Goal: Communication & Community: Answer question/provide support

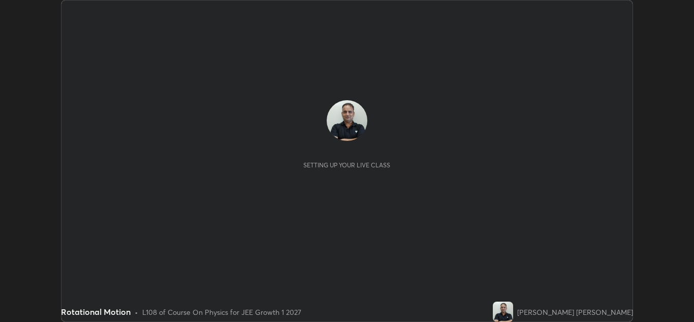
scroll to position [322, 694]
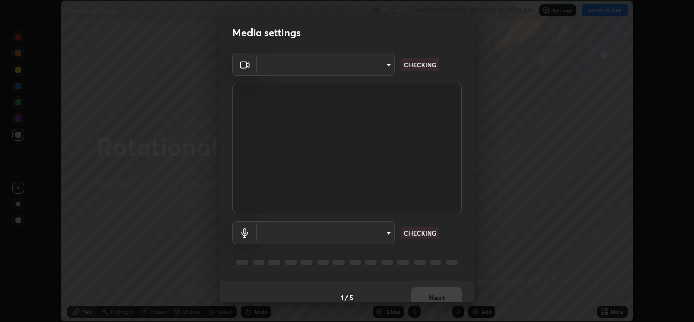
type input "a5fd4db2a2ff04be9e75800ceec395402009cfa99126b0c31c67d7c87717ec82"
click at [364, 234] on body "Erase all Rotational Motion Recording WAS SCHEDULED TO START AT 10:45 AM Settin…" at bounding box center [347, 161] width 694 height 322
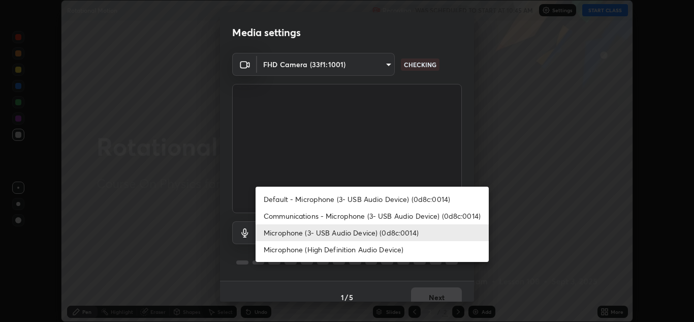
click at [369, 218] on li "Communications - Microphone (3- USB Audio Device) (0d8c:0014)" at bounding box center [372, 215] width 233 height 17
type input "communications"
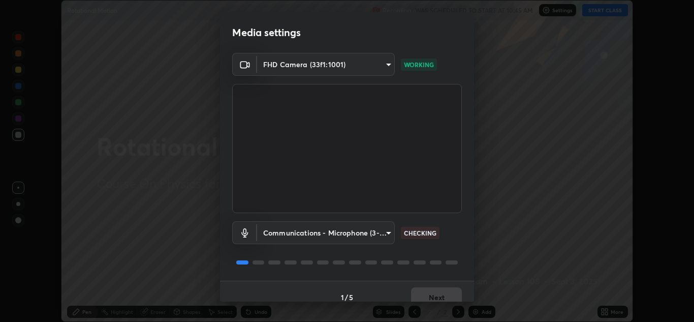
scroll to position [12, 0]
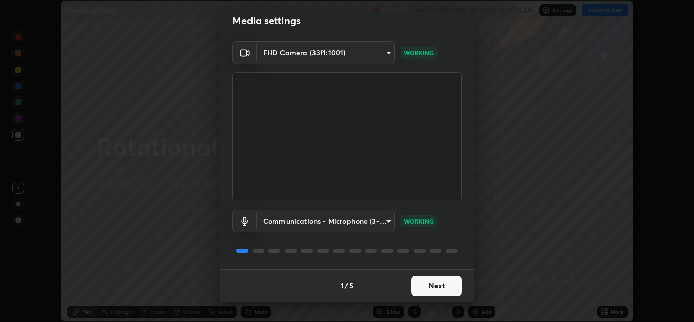
click at [432, 290] on button "Next" at bounding box center [436, 286] width 51 height 20
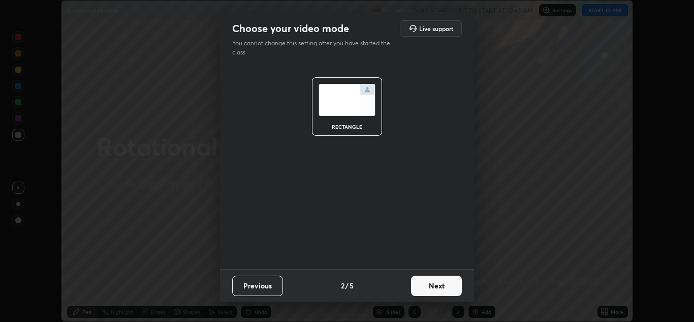
scroll to position [0, 0]
click at [431, 290] on button "Next" at bounding box center [436, 286] width 51 height 20
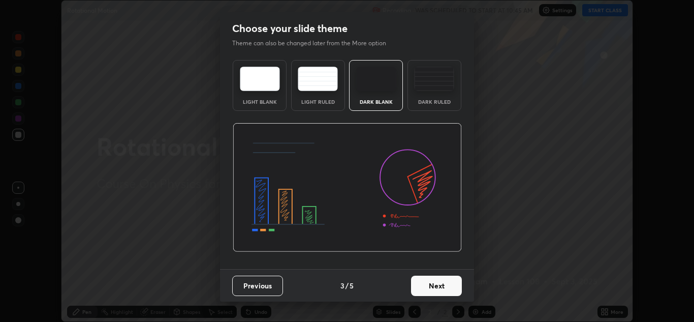
click at [430, 293] on button "Next" at bounding box center [436, 286] width 51 height 20
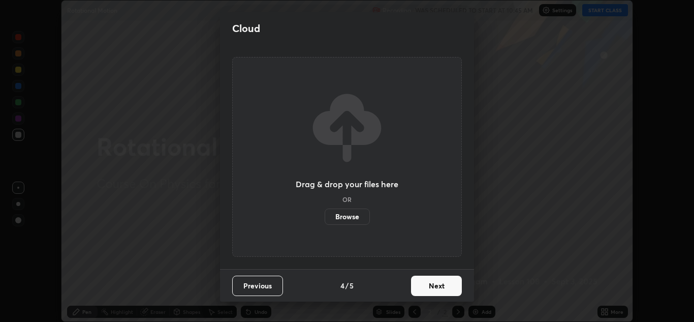
click at [431, 292] on button "Next" at bounding box center [436, 286] width 51 height 20
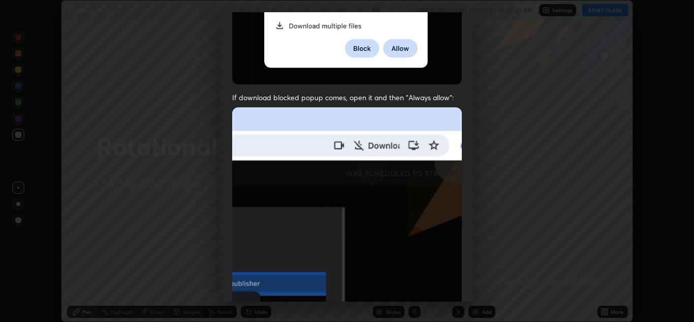
scroll to position [209, 0]
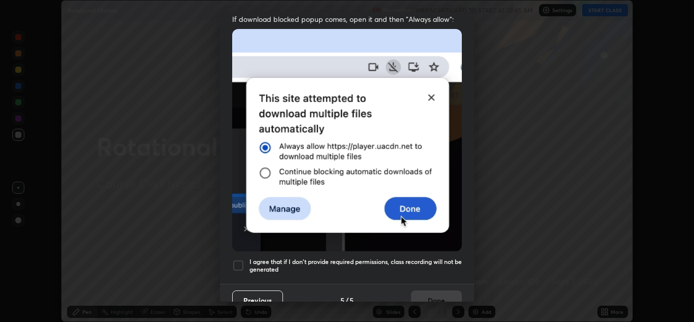
click at [239, 261] on div at bounding box center [238, 265] width 12 height 12
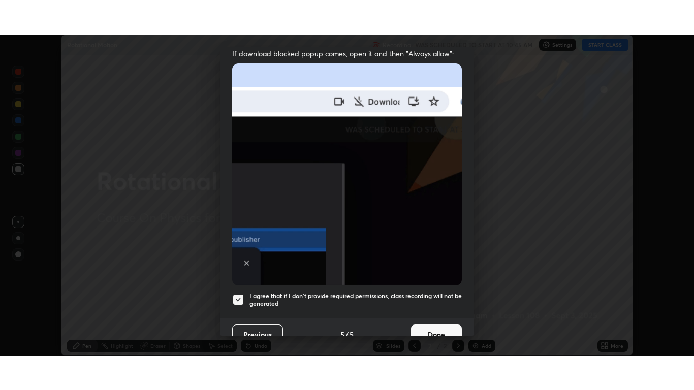
scroll to position [220, 0]
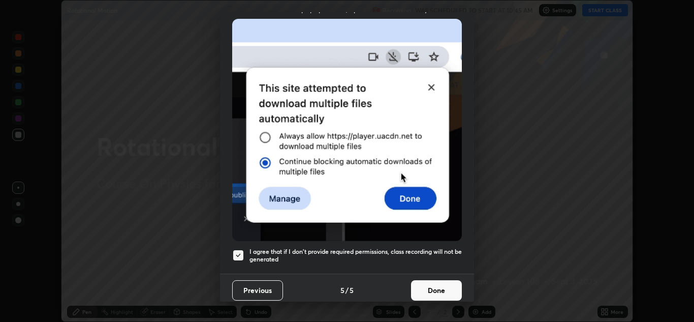
click at [415, 282] on button "Done" at bounding box center [436, 290] width 51 height 20
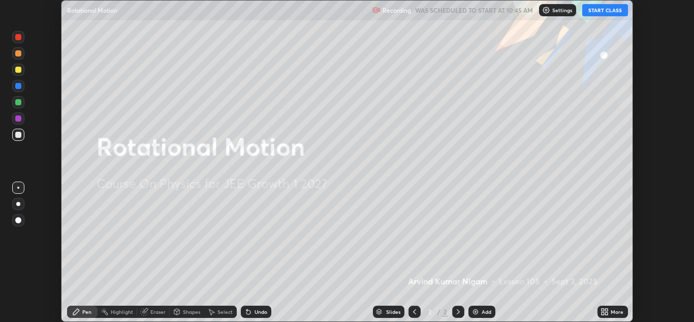
click at [615, 13] on button "START CLASS" at bounding box center [606, 10] width 46 height 12
click at [625, 312] on div "More" at bounding box center [613, 312] width 30 height 12
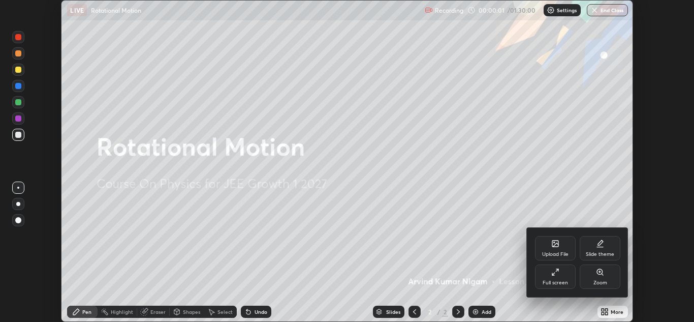
click at [567, 280] on div "Full screen" at bounding box center [555, 282] width 25 height 5
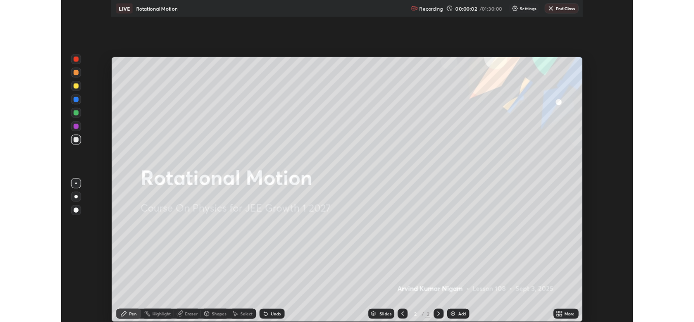
scroll to position [390, 694]
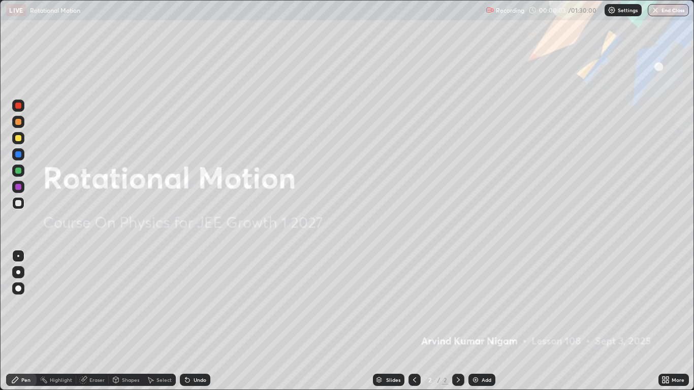
click at [483, 321] on div "Add" at bounding box center [487, 380] width 10 height 5
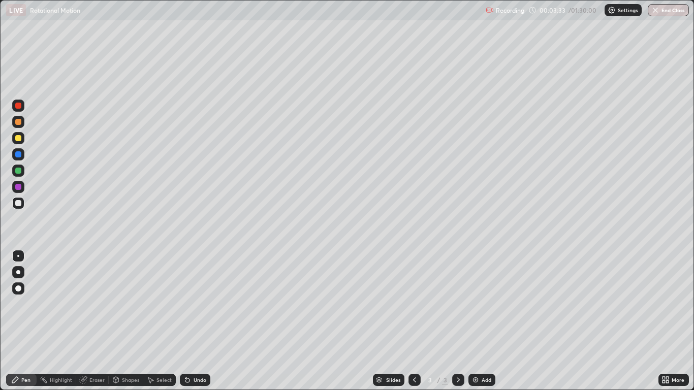
click at [23, 208] on div at bounding box center [18, 203] width 12 height 12
click at [124, 321] on div "Shapes" at bounding box center [130, 380] width 17 height 5
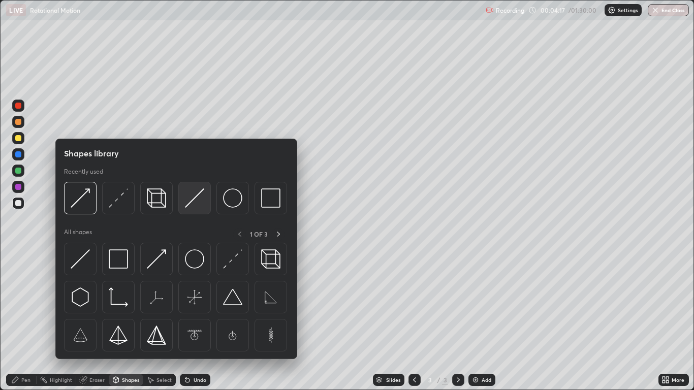
click at [187, 207] on img at bounding box center [194, 198] width 19 height 19
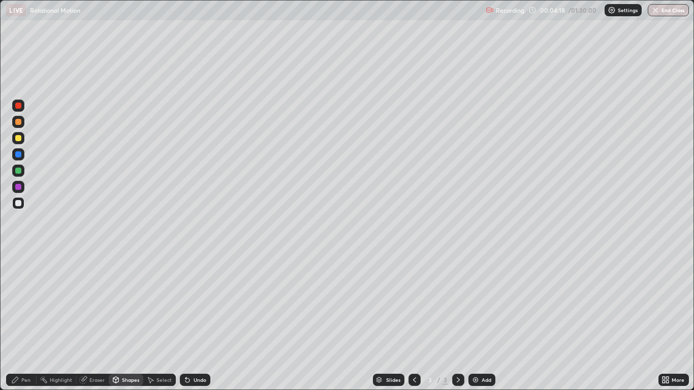
click at [22, 154] on div at bounding box center [18, 154] width 12 height 12
click at [24, 321] on div "Pen" at bounding box center [25, 380] width 9 height 5
click at [23, 208] on div at bounding box center [18, 203] width 12 height 16
click at [200, 321] on div "Undo" at bounding box center [195, 380] width 30 height 12
click at [200, 321] on div "Undo" at bounding box center [200, 380] width 13 height 5
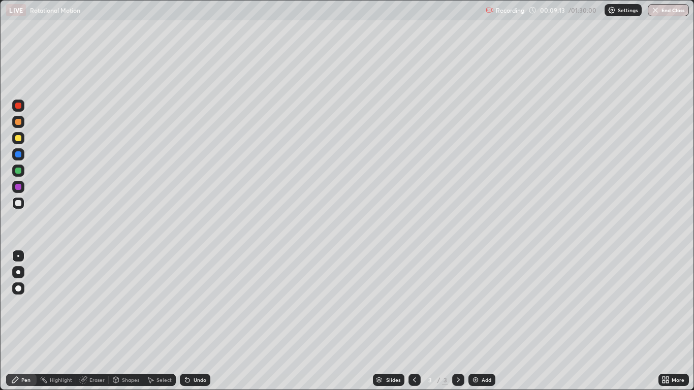
click at [19, 139] on div at bounding box center [18, 138] width 6 height 6
click at [17, 270] on div at bounding box center [18, 272] width 4 height 4
click at [488, 321] on div "Add" at bounding box center [487, 380] width 10 height 5
click at [21, 140] on div at bounding box center [18, 138] width 6 height 6
click at [19, 289] on div at bounding box center [18, 289] width 6 height 6
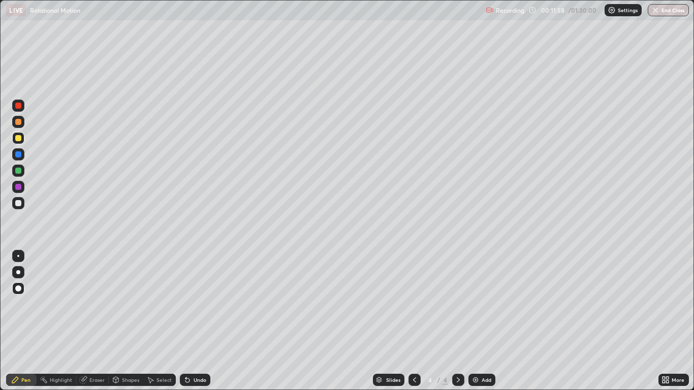
click at [23, 258] on div at bounding box center [18, 256] width 12 height 12
click at [122, 321] on div "Shapes" at bounding box center [130, 380] width 17 height 5
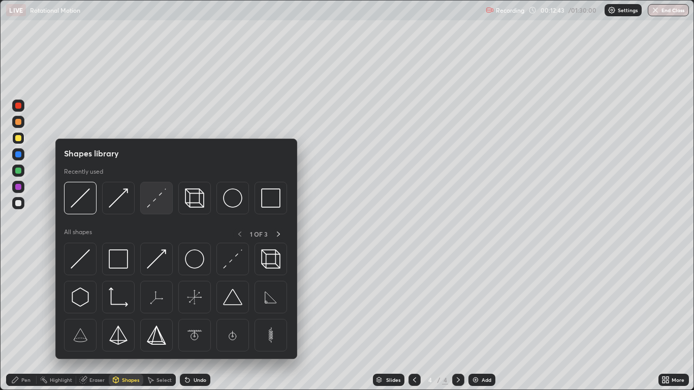
click at [148, 208] on div at bounding box center [156, 198] width 33 height 33
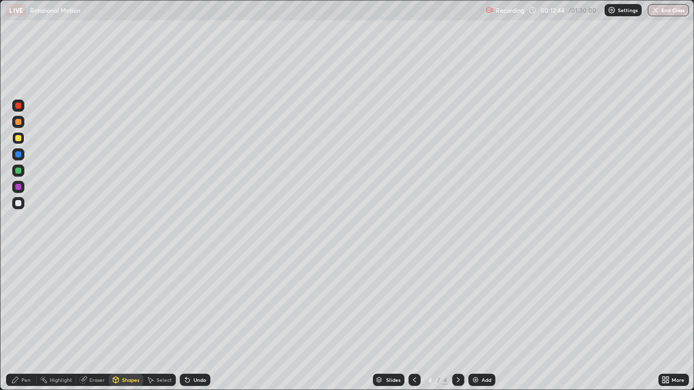
click at [21, 157] on div at bounding box center [18, 154] width 12 height 12
click at [29, 321] on div "Pen" at bounding box center [21, 380] width 30 height 12
click at [20, 205] on div at bounding box center [18, 203] width 6 height 6
click at [22, 203] on div at bounding box center [18, 203] width 12 height 12
click at [20, 122] on div at bounding box center [18, 122] width 6 height 6
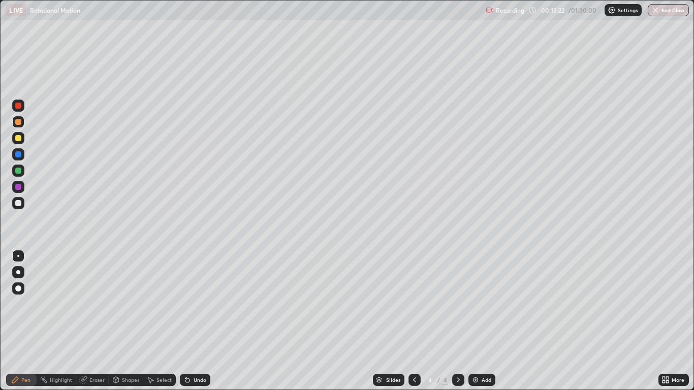
click at [20, 288] on div at bounding box center [18, 289] width 6 height 6
click at [18, 256] on div at bounding box center [18, 256] width 2 height 2
click at [20, 205] on div at bounding box center [18, 203] width 6 height 6
click at [122, 321] on div "Shapes" at bounding box center [130, 380] width 17 height 5
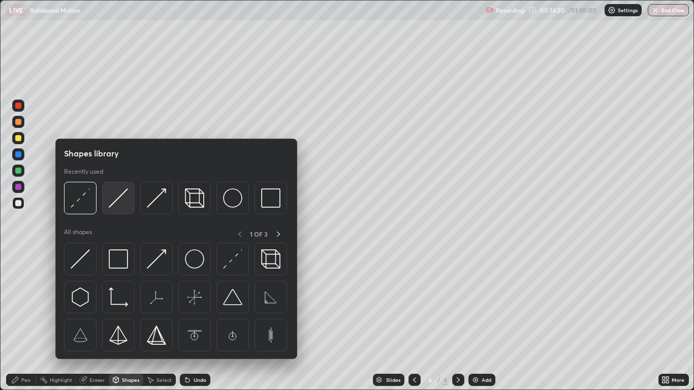
click at [111, 208] on div at bounding box center [118, 198] width 33 height 33
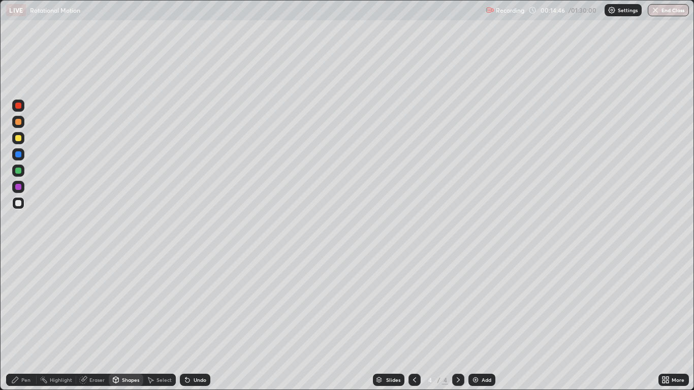
click at [28, 321] on div "Pen" at bounding box center [25, 380] width 9 height 5
click at [119, 321] on icon at bounding box center [116, 380] width 8 height 8
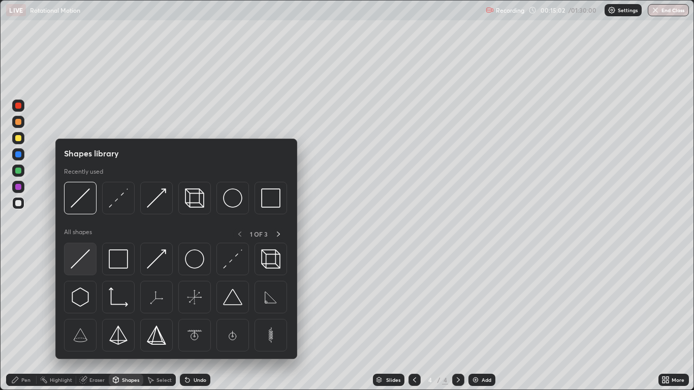
click at [83, 259] on img at bounding box center [80, 259] width 19 height 19
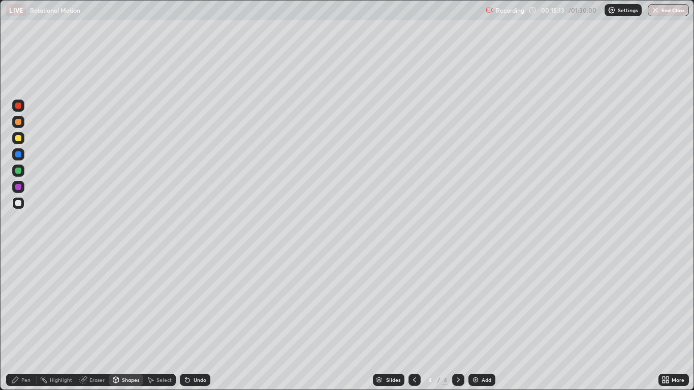
click at [29, 321] on div "Pen" at bounding box center [21, 380] width 30 height 12
click at [155, 321] on div "Select" at bounding box center [159, 380] width 33 height 12
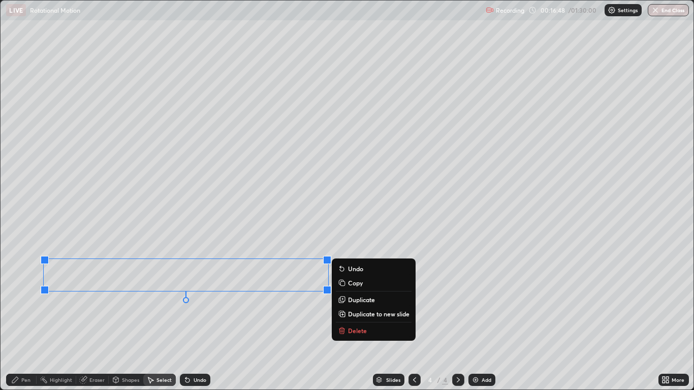
click at [359, 284] on p "Copy" at bounding box center [355, 283] width 15 height 8
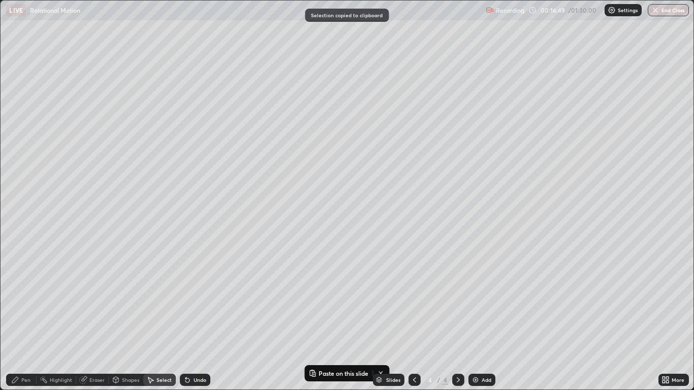
click at [474, 321] on img at bounding box center [476, 380] width 8 height 8
click at [57, 36] on div "0 ° Undo Copy Paste here Duplicate Duplicate to new slide Delete" at bounding box center [347, 195] width 693 height 389
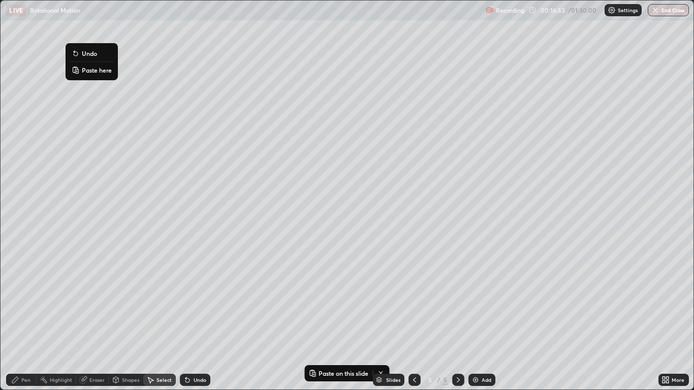
click at [83, 66] on p "Paste here" at bounding box center [97, 70] width 30 height 8
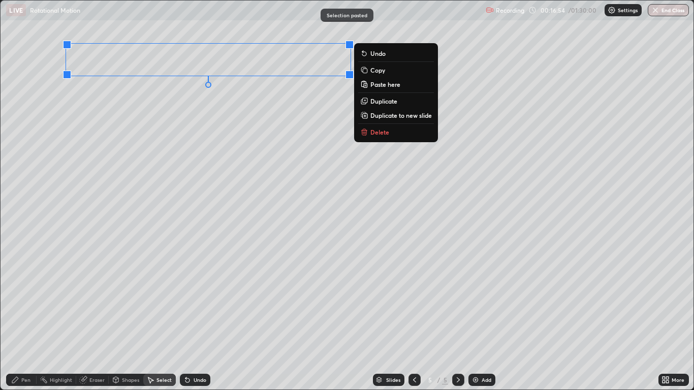
click at [150, 100] on div "0 ° Undo Copy Paste here Duplicate Duplicate to new slide Delete" at bounding box center [347, 195] width 693 height 389
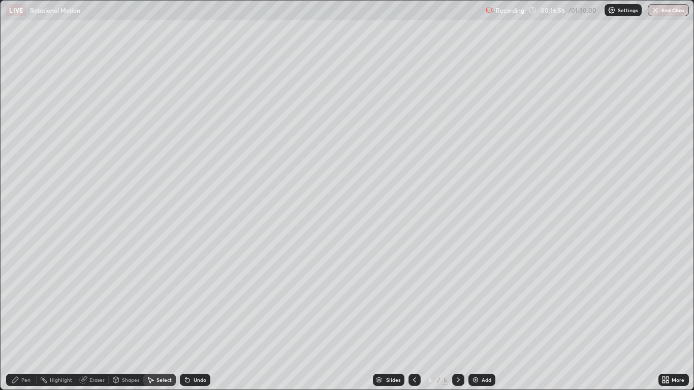
click at [666, 321] on icon at bounding box center [666, 380] width 8 height 8
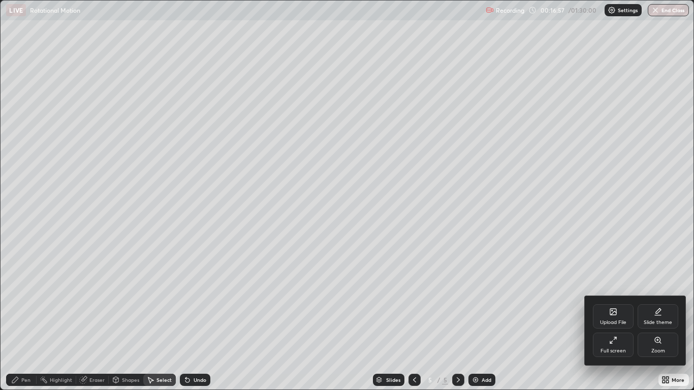
click at [624, 321] on div "Full screen" at bounding box center [613, 345] width 41 height 24
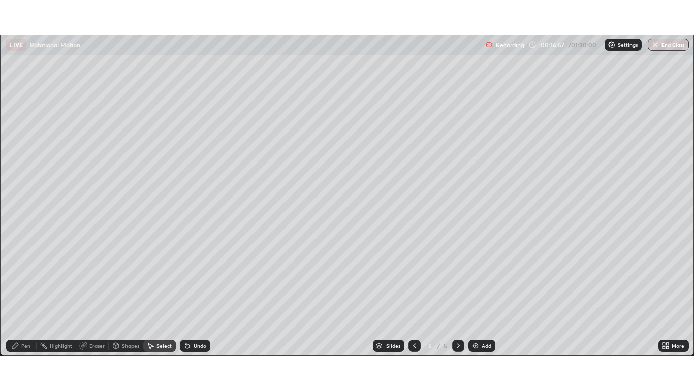
scroll to position [50511, 50138]
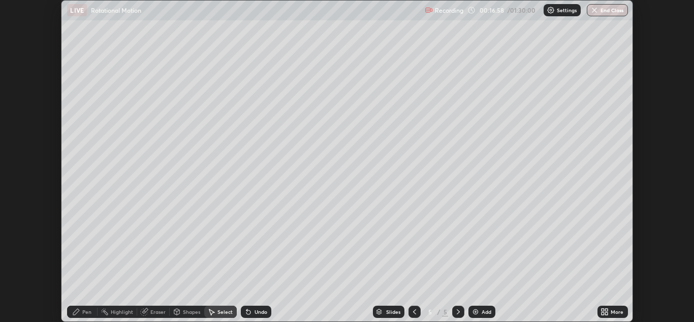
click at [614, 308] on div "More" at bounding box center [613, 312] width 30 height 12
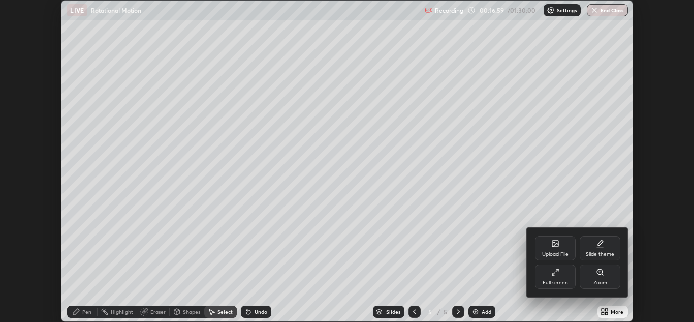
click at [568, 275] on div "Full screen" at bounding box center [555, 276] width 41 height 24
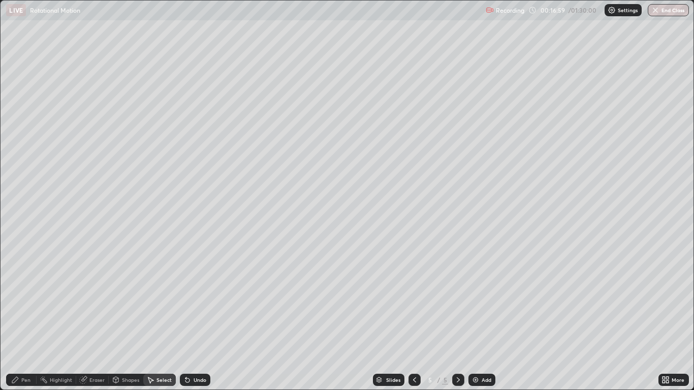
scroll to position [390, 694]
click at [30, 321] on div "Pen" at bounding box center [25, 380] width 9 height 5
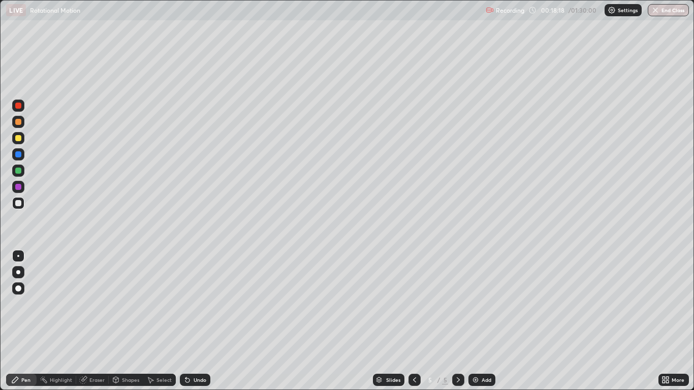
click at [20, 154] on div at bounding box center [18, 154] width 6 height 6
click at [20, 201] on div at bounding box center [18, 203] width 6 height 6
click at [414, 321] on icon at bounding box center [415, 380] width 8 height 8
click at [458, 321] on icon at bounding box center [458, 380] width 8 height 8
click at [20, 154] on div at bounding box center [18, 154] width 6 height 6
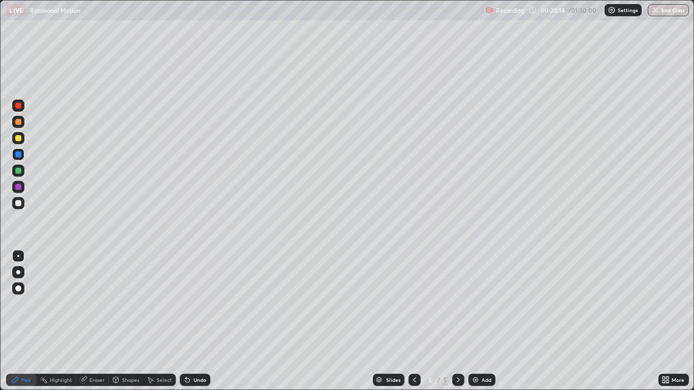
click at [411, 321] on icon at bounding box center [415, 380] width 8 height 8
click at [458, 321] on icon at bounding box center [458, 380] width 8 height 8
click at [487, 321] on div "Add" at bounding box center [482, 380] width 27 height 12
click at [19, 205] on div at bounding box center [18, 203] width 6 height 6
click at [18, 139] on div at bounding box center [18, 138] width 6 height 6
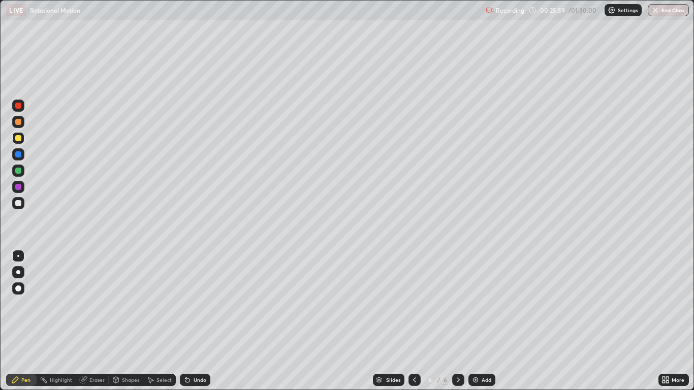
click at [195, 321] on div "Undo" at bounding box center [200, 380] width 13 height 5
click at [191, 321] on div "Undo" at bounding box center [195, 380] width 30 height 12
click at [120, 321] on div "Shapes" at bounding box center [126, 380] width 35 height 12
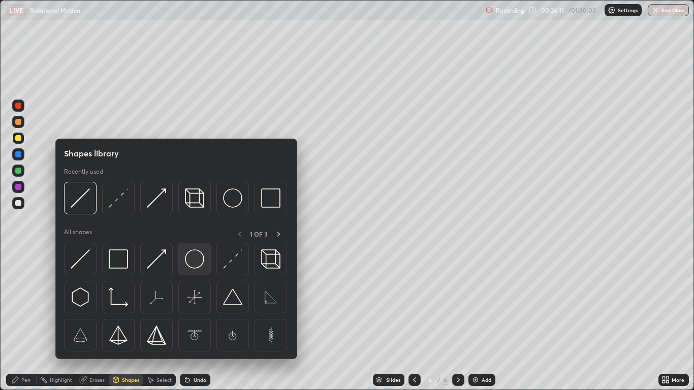
click at [189, 261] on img at bounding box center [194, 259] width 19 height 19
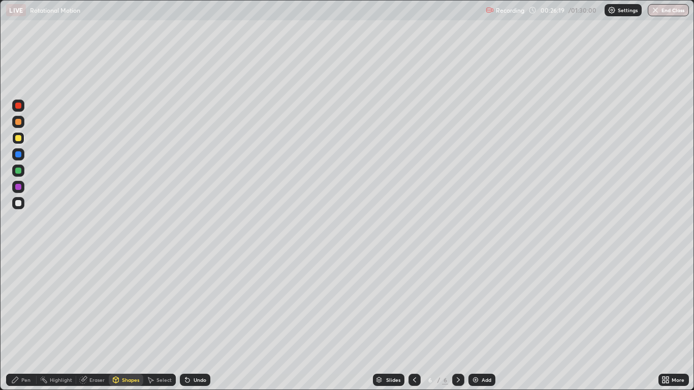
click at [119, 321] on icon at bounding box center [116, 380] width 8 height 8
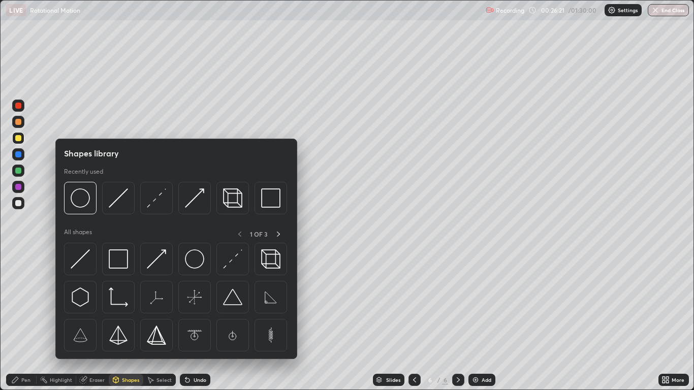
click at [18, 154] on div at bounding box center [18, 154] width 6 height 6
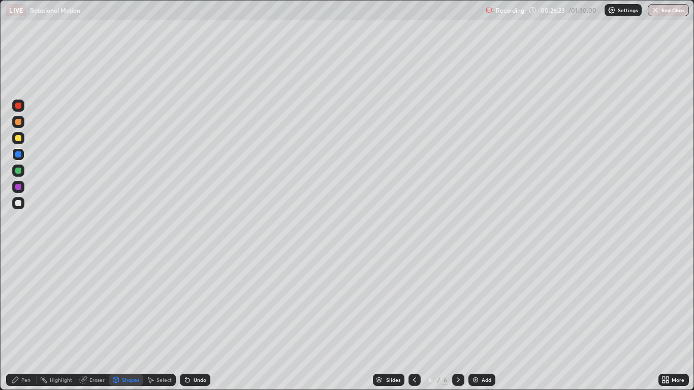
click at [191, 321] on div "Undo" at bounding box center [195, 380] width 30 height 12
click at [129, 321] on div "Shapes" at bounding box center [130, 380] width 17 height 5
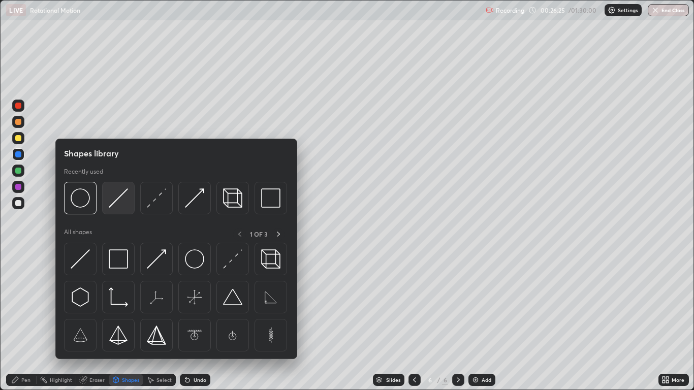
click at [117, 204] on img at bounding box center [118, 198] width 19 height 19
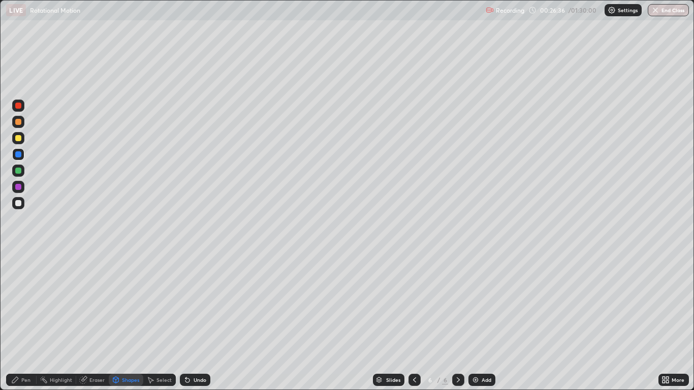
click at [26, 321] on div "Pen" at bounding box center [21, 380] width 30 height 12
click at [18, 207] on div at bounding box center [18, 203] width 12 height 12
click at [482, 321] on div "Add" at bounding box center [487, 380] width 10 height 5
click at [19, 142] on div at bounding box center [18, 138] width 12 height 12
click at [123, 321] on div "Shapes" at bounding box center [130, 380] width 17 height 5
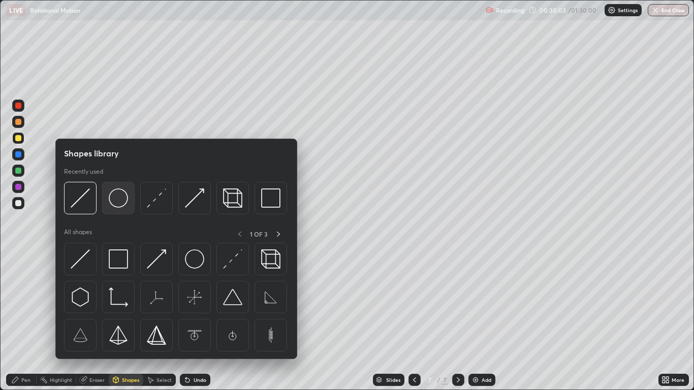
click at [116, 203] on img at bounding box center [118, 198] width 19 height 19
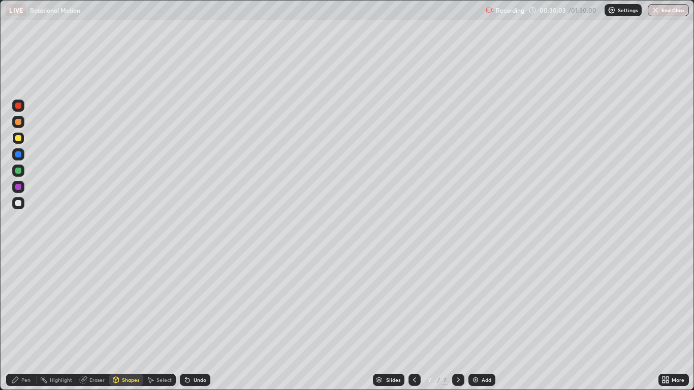
click at [17, 204] on div at bounding box center [18, 203] width 6 height 6
click at [120, 321] on div "Shapes" at bounding box center [126, 380] width 35 height 12
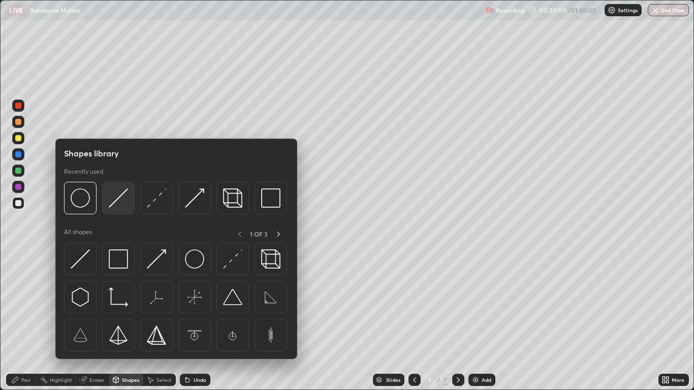
click at [111, 205] on img at bounding box center [118, 198] width 19 height 19
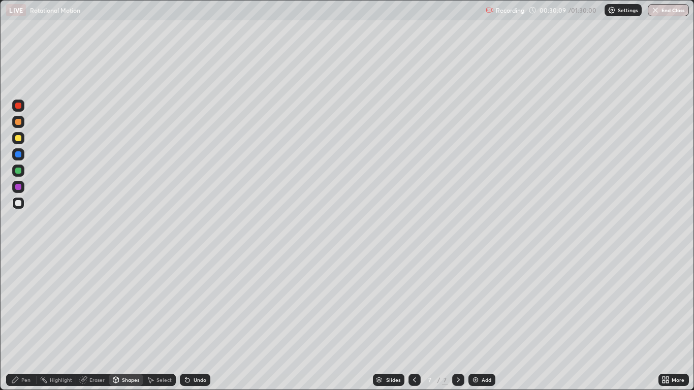
click at [20, 155] on div at bounding box center [18, 154] width 6 height 6
click at [22, 321] on div "Pen" at bounding box center [25, 380] width 9 height 5
click at [19, 203] on div at bounding box center [18, 203] width 6 height 6
click at [490, 321] on div "Add" at bounding box center [487, 380] width 10 height 5
click at [123, 321] on div "Shapes" at bounding box center [130, 380] width 17 height 5
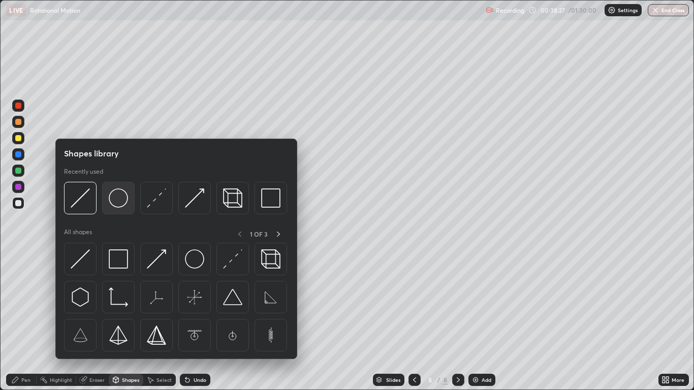
click at [113, 205] on img at bounding box center [118, 198] width 19 height 19
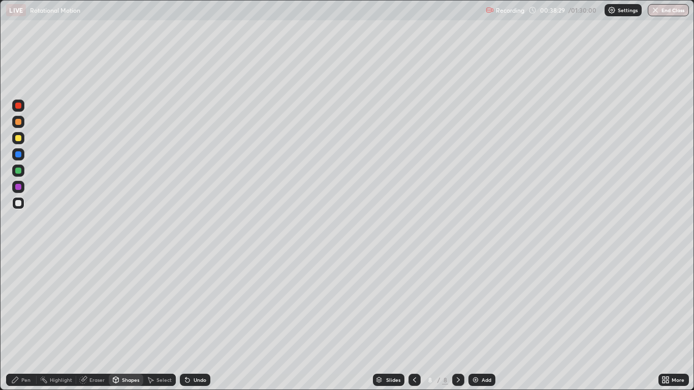
click at [125, 321] on div "Shapes" at bounding box center [130, 380] width 17 height 5
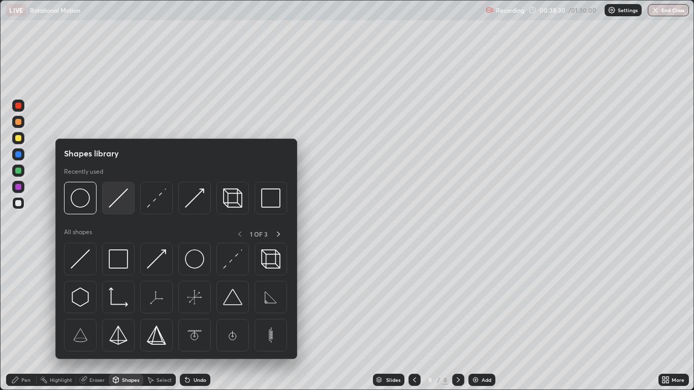
click at [108, 206] on div at bounding box center [118, 198] width 33 height 33
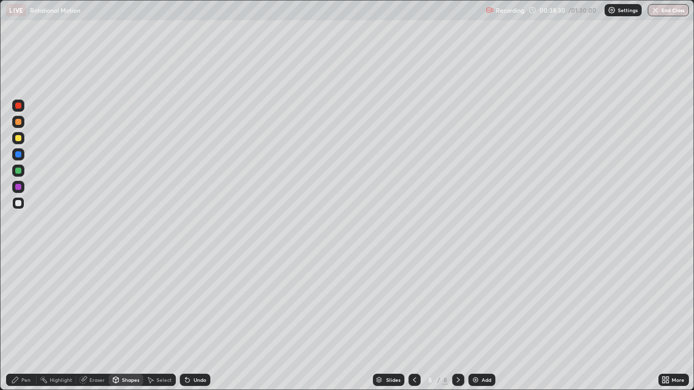
click at [18, 156] on div at bounding box center [18, 154] width 6 height 6
click at [24, 321] on div "Pen" at bounding box center [25, 380] width 9 height 5
click at [19, 138] on div at bounding box center [18, 138] width 6 height 6
click at [478, 321] on img at bounding box center [476, 380] width 8 height 8
click at [21, 208] on div at bounding box center [18, 203] width 12 height 12
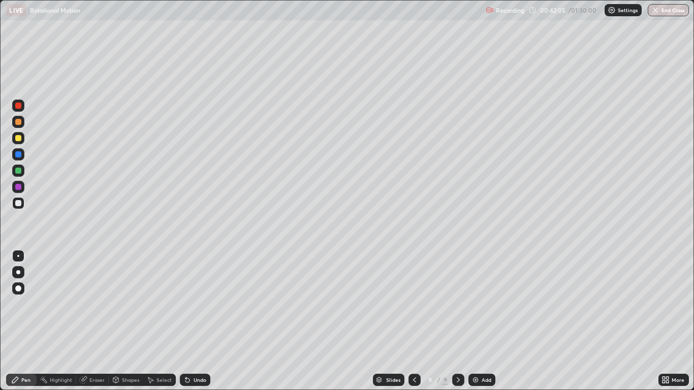
click at [196, 321] on div "Undo" at bounding box center [200, 380] width 13 height 5
click at [195, 321] on div "Undo" at bounding box center [195, 380] width 30 height 12
click at [67, 321] on div "Highlight" at bounding box center [61, 380] width 22 height 5
click at [200, 321] on div "Undo" at bounding box center [200, 380] width 13 height 5
click at [202, 321] on div "Undo" at bounding box center [200, 380] width 13 height 5
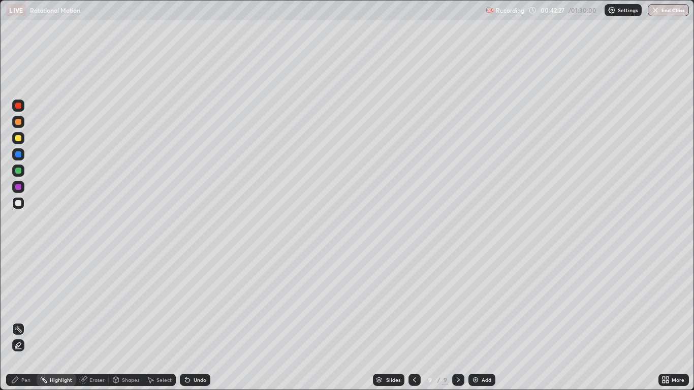
click at [30, 321] on div "Pen" at bounding box center [25, 380] width 9 height 5
click at [115, 321] on icon at bounding box center [116, 380] width 6 height 2
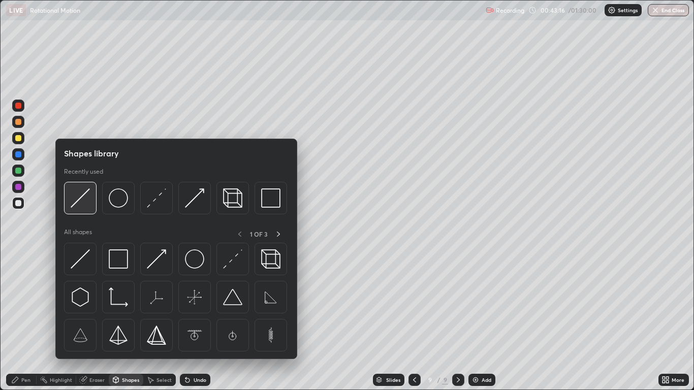
click at [77, 202] on img at bounding box center [80, 198] width 19 height 19
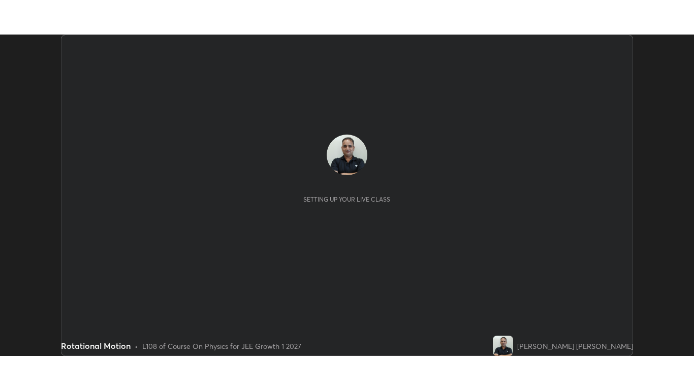
scroll to position [322, 694]
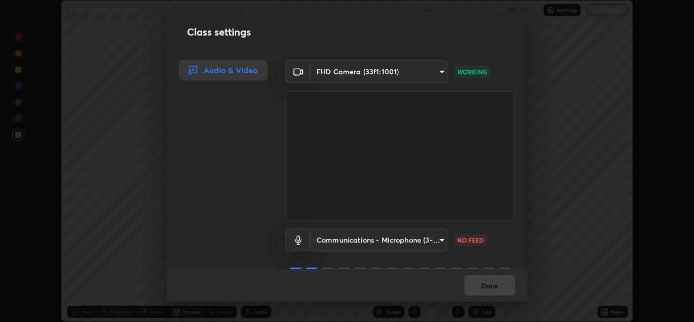
click at [430, 240] on body "Erase all LIVE Rotational Motion Recording 00:43:42 / 01:30:00 Settings End Cla…" at bounding box center [347, 161] width 694 height 322
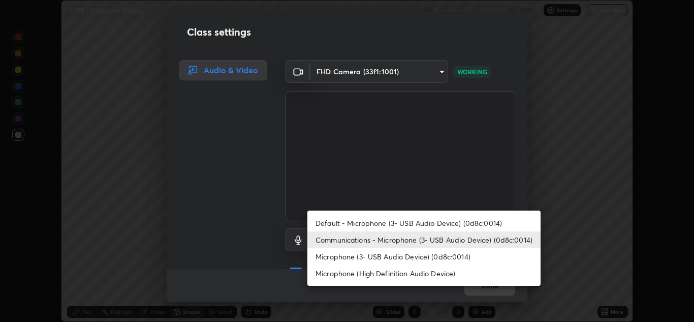
click at [435, 259] on li "Microphone (3- USB Audio Device) (0d8c:0014)" at bounding box center [424, 256] width 233 height 17
type input "010278bcf6f6fe2335e46870fc527c1cf643bdd5c5f90064c40b35460970871c"
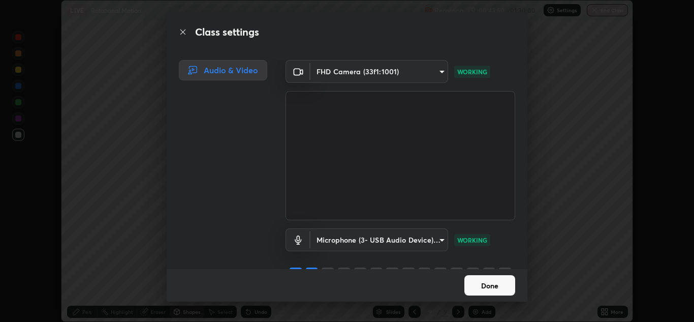
click at [498, 286] on button "Done" at bounding box center [490, 285] width 51 height 20
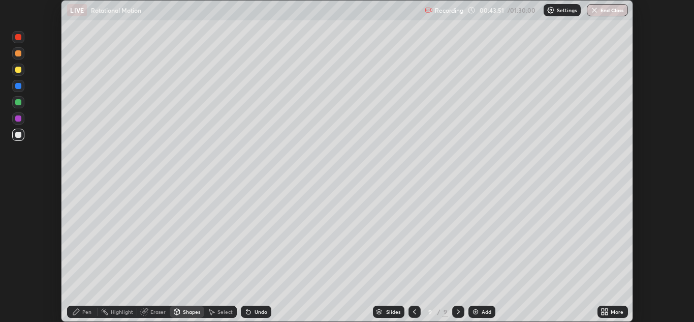
click at [603, 313] on icon at bounding box center [603, 313] width 3 height 3
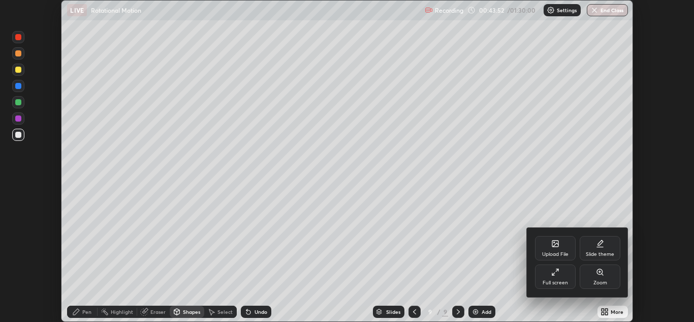
click at [557, 270] on icon at bounding box center [556, 272] width 8 height 8
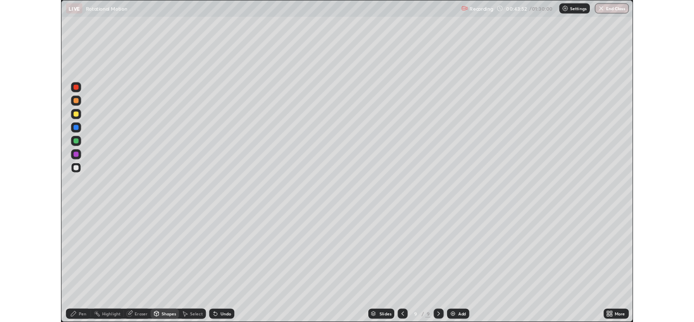
scroll to position [390, 694]
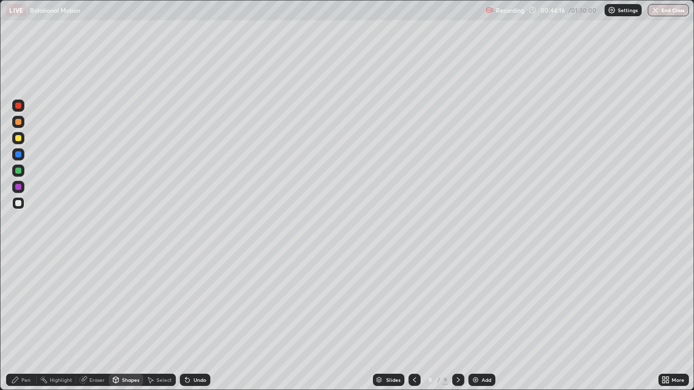
click at [123, 321] on div "Shapes" at bounding box center [130, 380] width 17 height 5
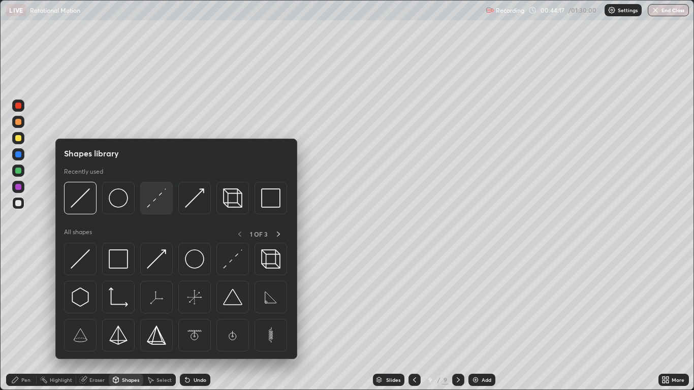
click at [147, 208] on div at bounding box center [156, 198] width 33 height 33
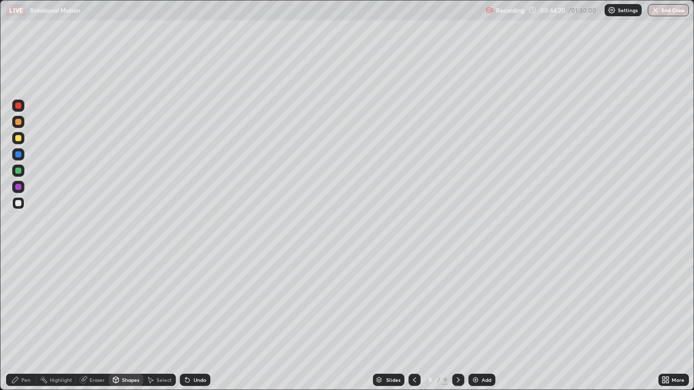
click at [24, 321] on div "Pen" at bounding box center [25, 380] width 9 height 5
click at [24, 141] on div at bounding box center [18, 138] width 12 height 12
click at [18, 207] on div at bounding box center [18, 203] width 12 height 12
click at [21, 143] on div at bounding box center [18, 138] width 12 height 12
click at [18, 285] on div at bounding box center [18, 289] width 12 height 12
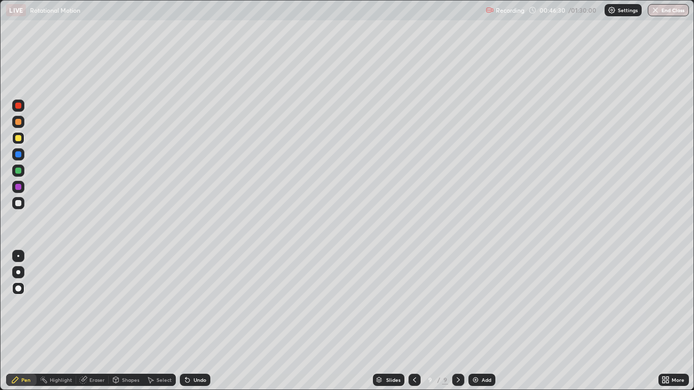
click at [24, 278] on div at bounding box center [18, 272] width 12 height 16
click at [486, 321] on div "Add" at bounding box center [487, 380] width 10 height 5
click at [18, 205] on div at bounding box center [18, 203] width 6 height 6
click at [19, 203] on div at bounding box center [18, 203] width 6 height 6
click at [123, 321] on div "Shapes" at bounding box center [130, 380] width 17 height 5
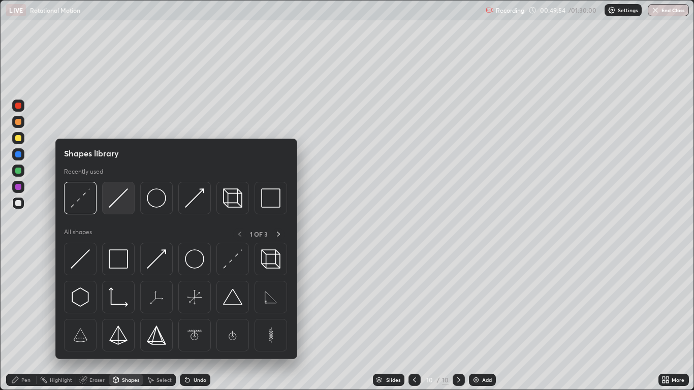
click at [113, 205] on img at bounding box center [118, 198] width 19 height 19
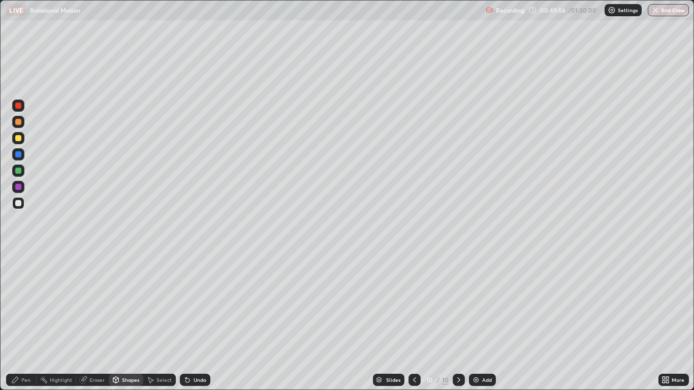
click at [29, 321] on div "Pen" at bounding box center [25, 380] width 9 height 5
click at [18, 256] on div at bounding box center [18, 256] width 2 height 2
click at [129, 321] on div "Shapes" at bounding box center [130, 380] width 17 height 5
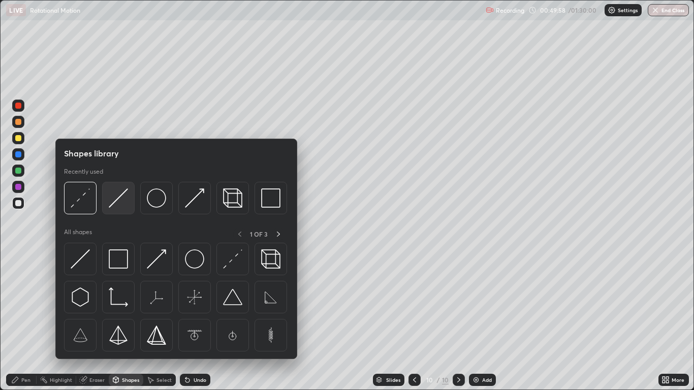
click at [111, 205] on img at bounding box center [118, 198] width 19 height 19
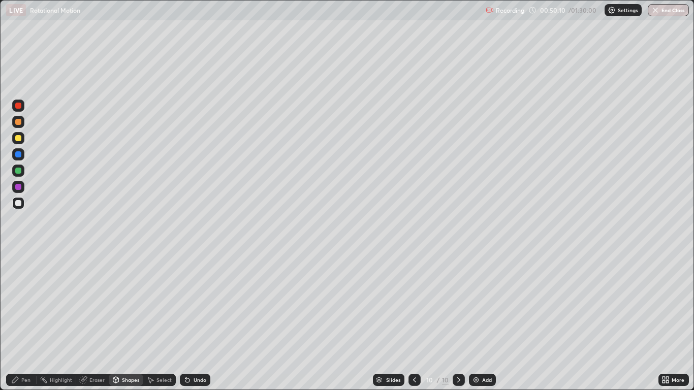
click at [157, 321] on div "Select" at bounding box center [164, 380] width 15 height 5
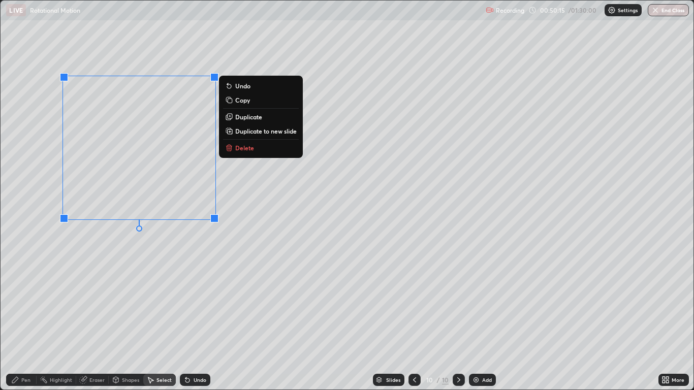
click at [247, 99] on p "Copy" at bounding box center [242, 100] width 15 height 8
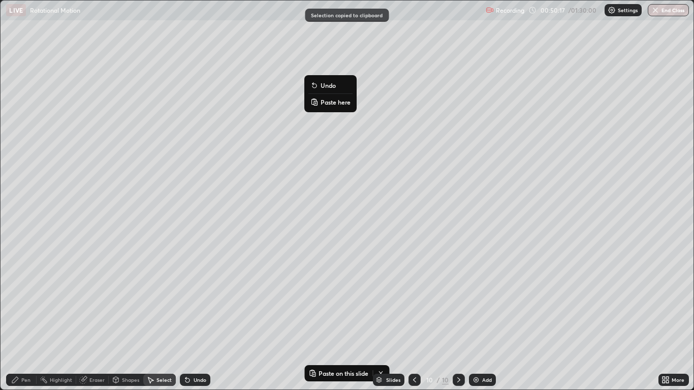
click at [325, 102] on p "Paste here" at bounding box center [336, 102] width 30 height 8
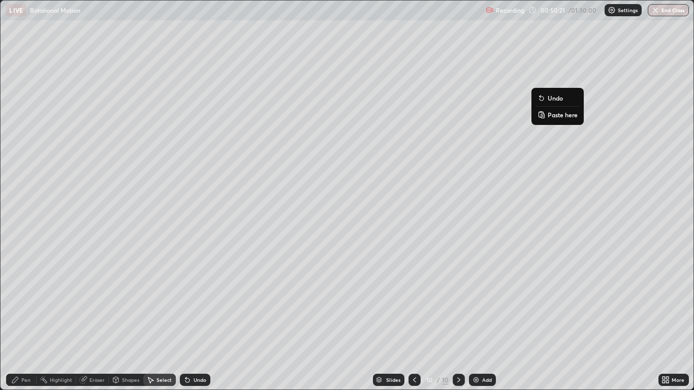
click at [547, 116] on button "Paste here" at bounding box center [558, 115] width 44 height 12
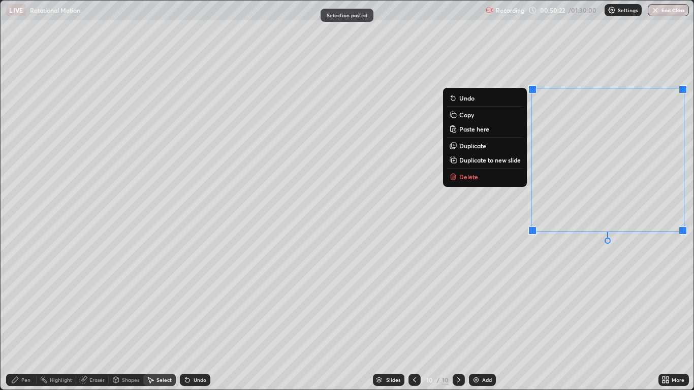
click at [483, 250] on div "0 ° Undo Copy Paste here Duplicate Duplicate to new slide Delete" at bounding box center [347, 195] width 693 height 389
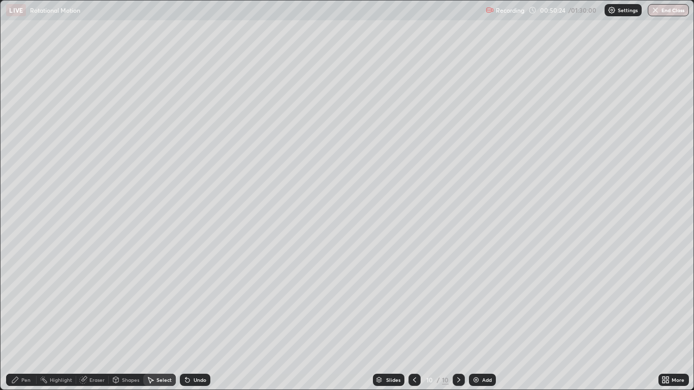
click at [31, 321] on div "Pen" at bounding box center [21, 380] width 30 height 12
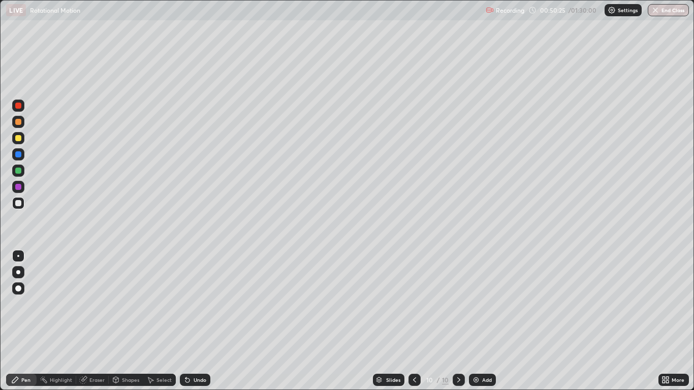
click at [18, 204] on div at bounding box center [18, 203] width 6 height 6
click at [664, 321] on icon at bounding box center [664, 378] width 3 height 3
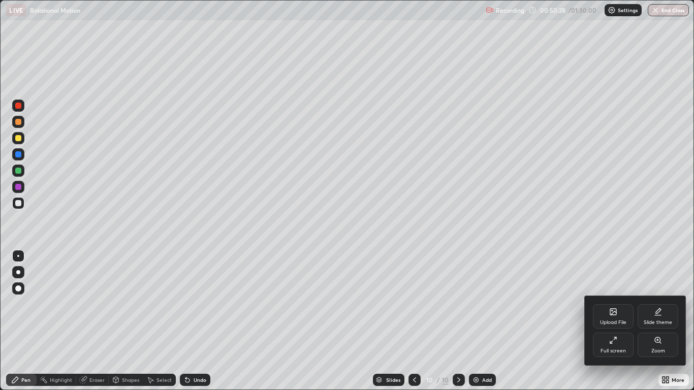
click at [618, 321] on div "Full screen" at bounding box center [613, 345] width 41 height 24
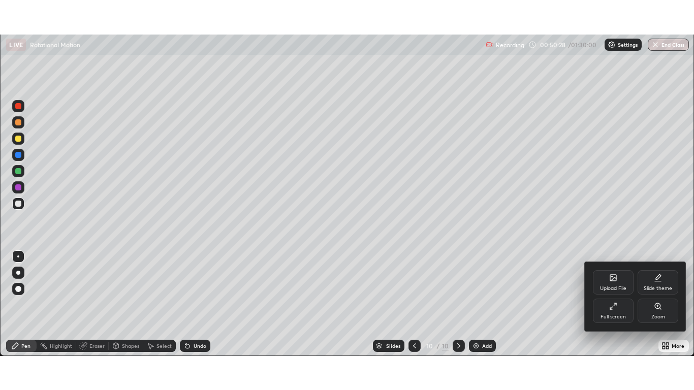
scroll to position [50511, 50138]
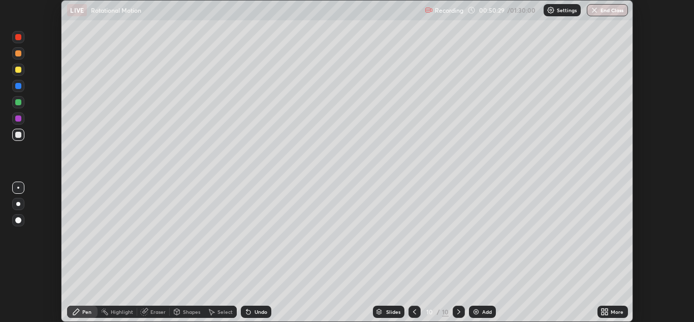
click at [609, 312] on div "More" at bounding box center [613, 312] width 30 height 12
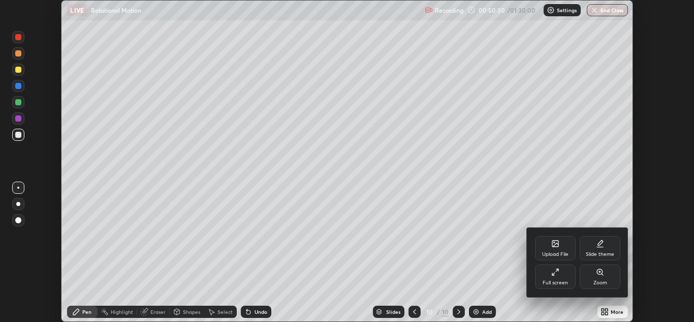
click at [558, 276] on icon at bounding box center [556, 272] width 8 height 8
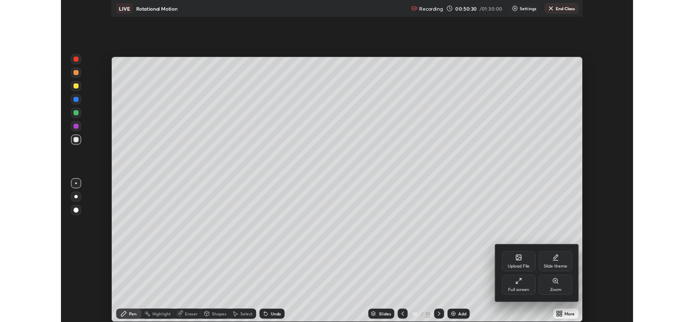
scroll to position [390, 694]
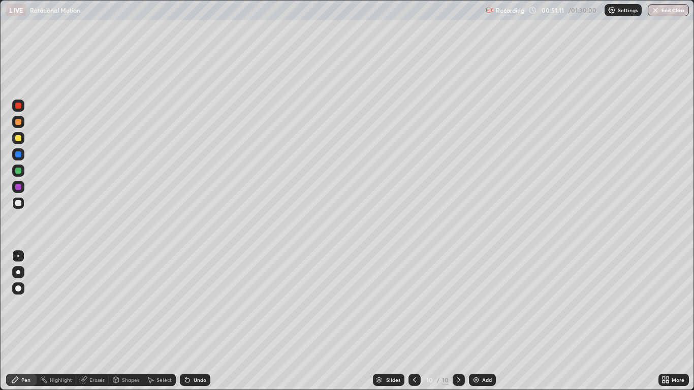
click at [24, 140] on div at bounding box center [18, 138] width 12 height 12
click at [485, 321] on div "Add" at bounding box center [487, 380] width 10 height 5
click at [19, 208] on div at bounding box center [18, 203] width 12 height 12
click at [169, 321] on div "Select" at bounding box center [159, 380] width 33 height 12
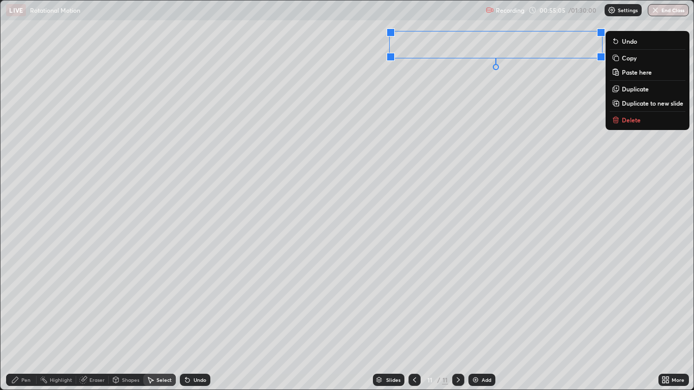
click at [32, 321] on div "Pen" at bounding box center [21, 380] width 30 height 12
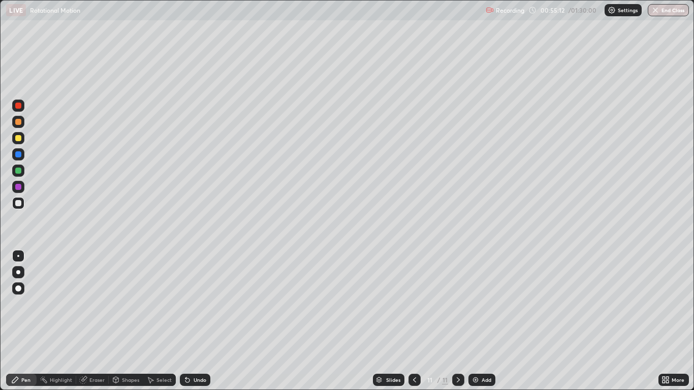
click at [665, 321] on icon at bounding box center [664, 382] width 3 height 3
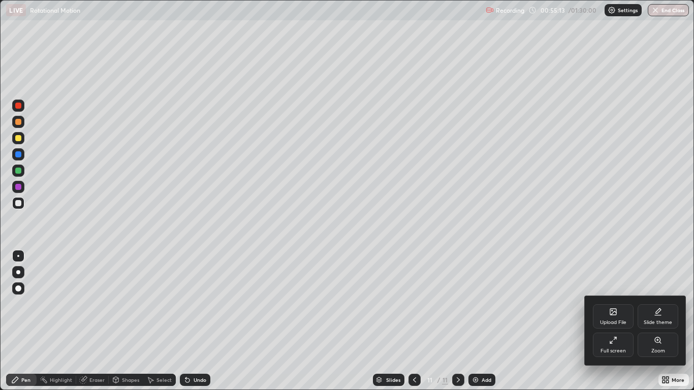
click at [621, 321] on div "Full screen" at bounding box center [613, 345] width 41 height 24
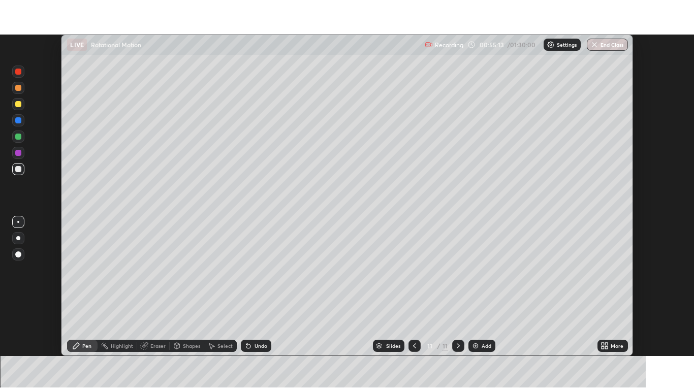
scroll to position [50511, 50138]
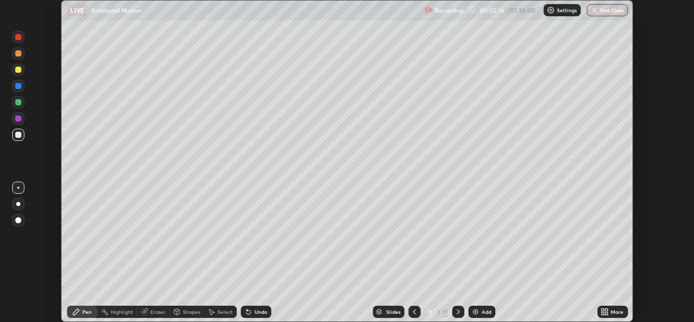
click at [603, 313] on icon at bounding box center [603, 313] width 3 height 3
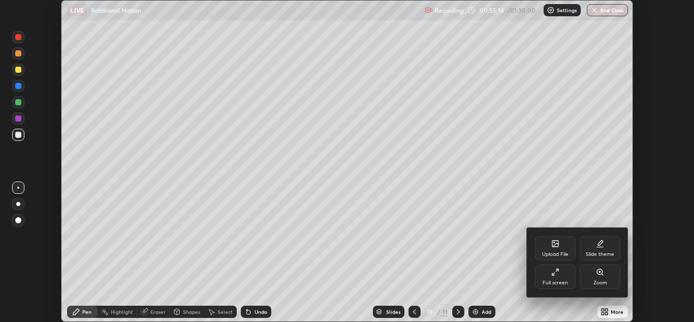
click at [559, 280] on div "Full screen" at bounding box center [555, 282] width 25 height 5
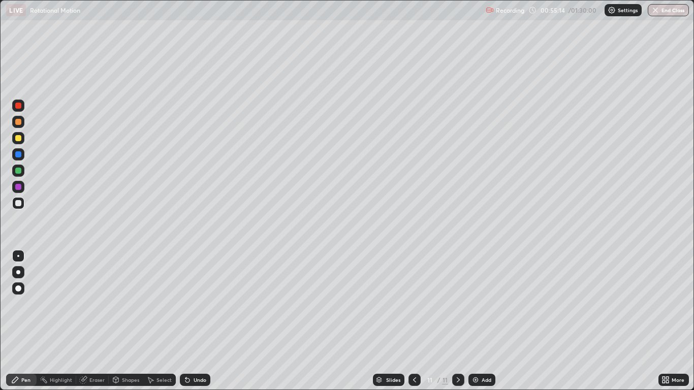
scroll to position [390, 694]
click at [414, 321] on icon at bounding box center [415, 380] width 8 height 8
click at [419, 321] on div at bounding box center [415, 380] width 12 height 12
click at [420, 321] on div at bounding box center [415, 380] width 12 height 12
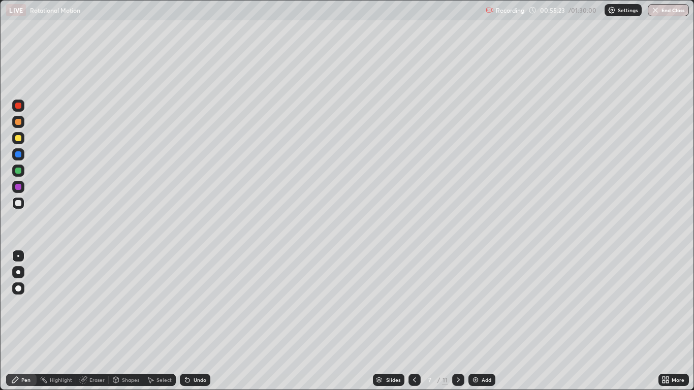
click at [426, 321] on div "7" at bounding box center [430, 380] width 10 height 6
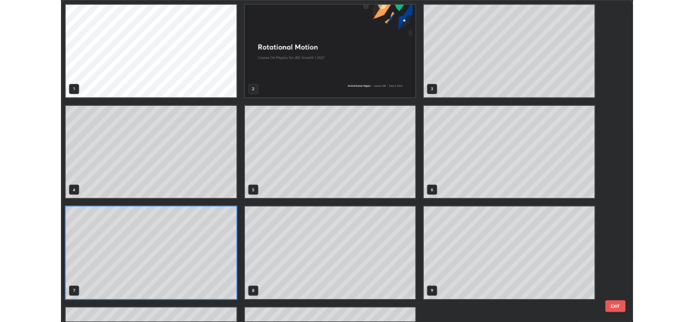
scroll to position [100, 0]
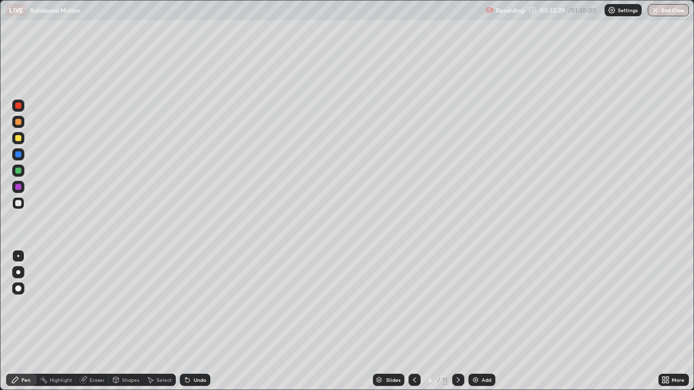
click at [162, 321] on div "Select" at bounding box center [164, 380] width 15 height 5
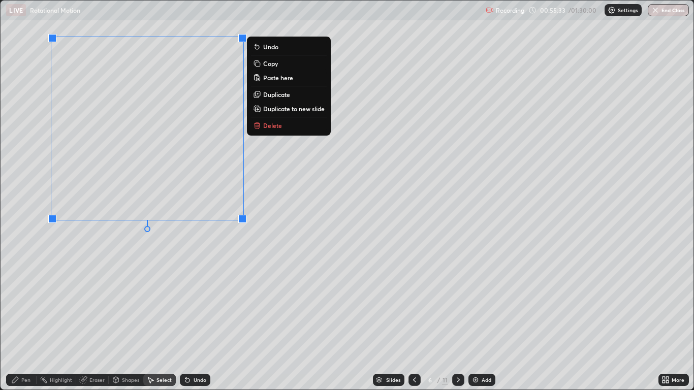
click at [279, 66] on button "Copy" at bounding box center [289, 63] width 76 height 12
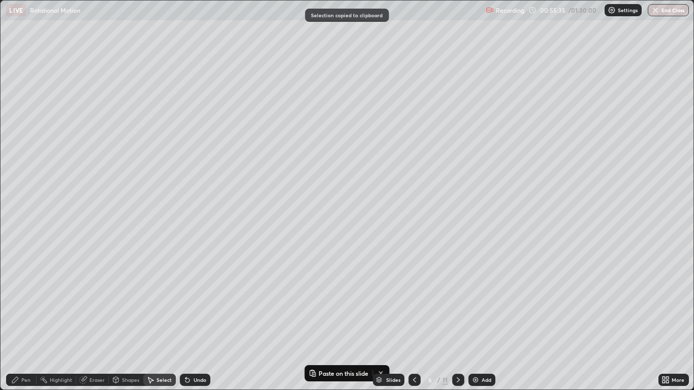
click at [458, 321] on icon at bounding box center [458, 380] width 8 height 8
click at [456, 321] on icon at bounding box center [458, 380] width 8 height 8
click at [458, 321] on icon at bounding box center [458, 380] width 8 height 8
click at [457, 321] on icon at bounding box center [458, 380] width 8 height 8
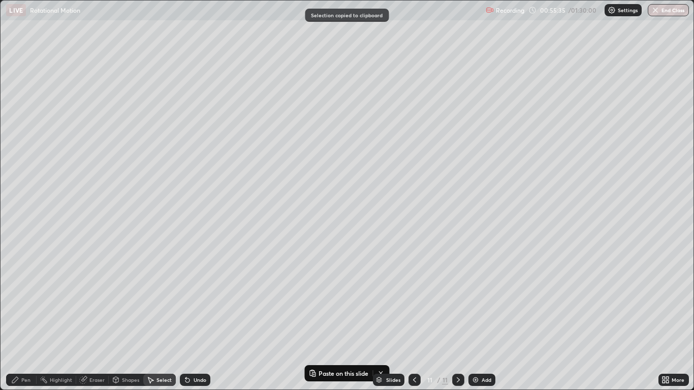
click at [457, 321] on icon at bounding box center [458, 380] width 8 height 8
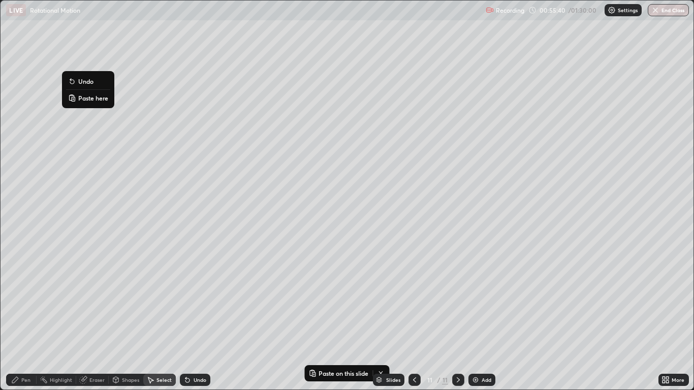
click at [85, 101] on p "Paste here" at bounding box center [93, 98] width 30 height 8
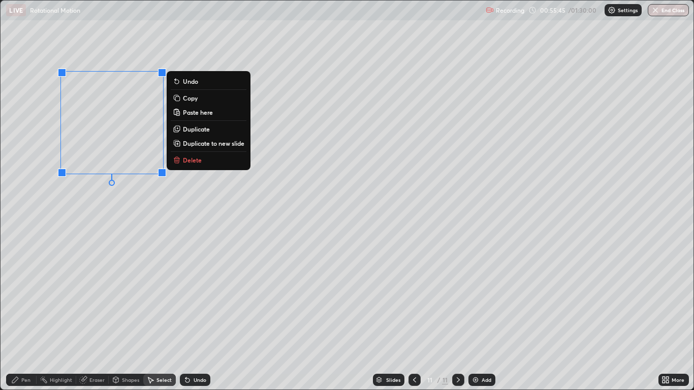
click at [24, 321] on div "Pen" at bounding box center [25, 380] width 9 height 5
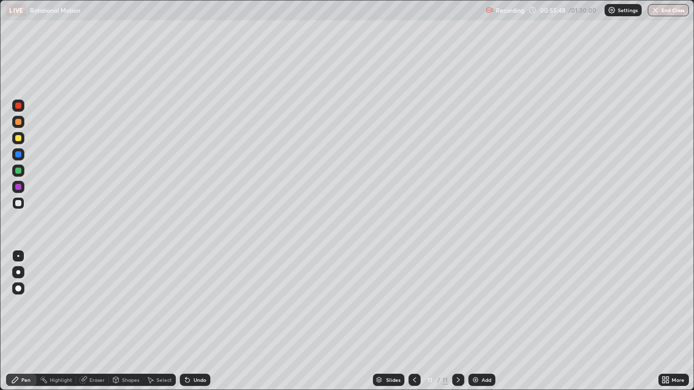
click at [665, 321] on icon at bounding box center [664, 378] width 3 height 3
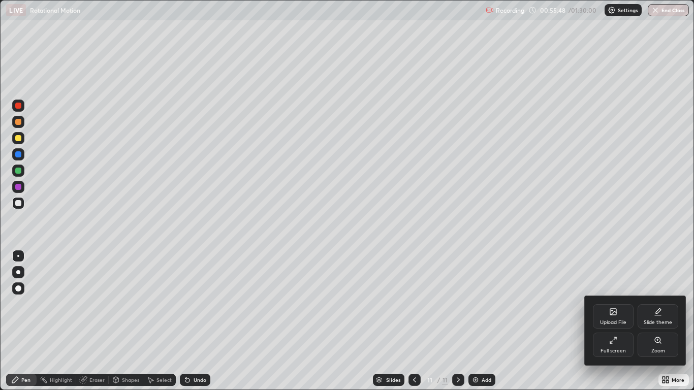
click at [618, 321] on div "Full screen" at bounding box center [613, 345] width 41 height 24
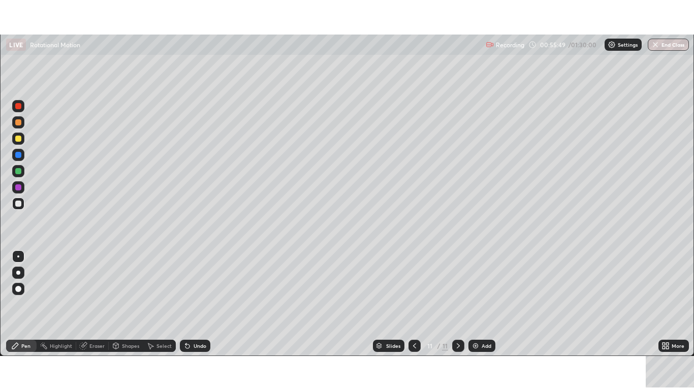
scroll to position [50511, 50138]
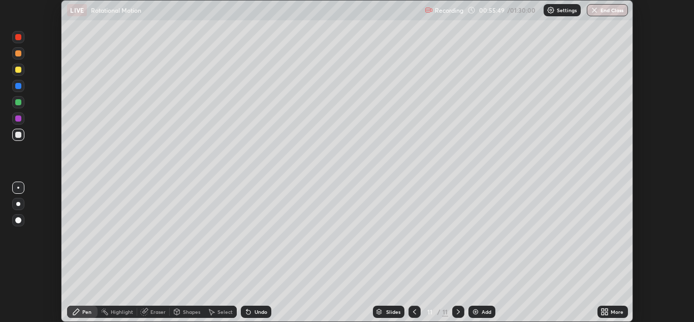
click at [607, 313] on icon at bounding box center [606, 313] width 3 height 3
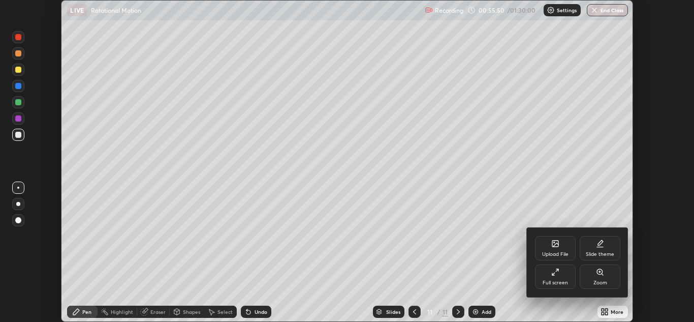
click at [563, 282] on div "Full screen" at bounding box center [555, 282] width 25 height 5
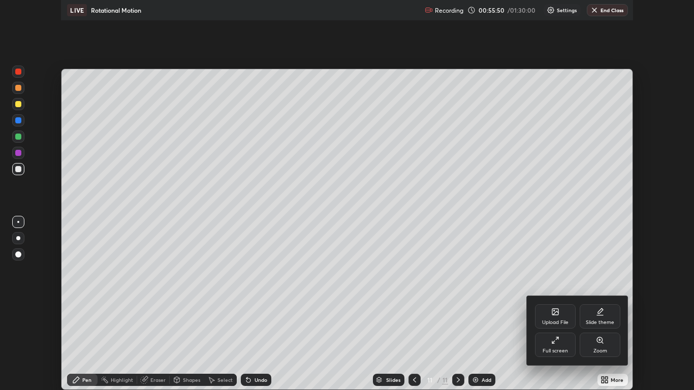
scroll to position [390, 694]
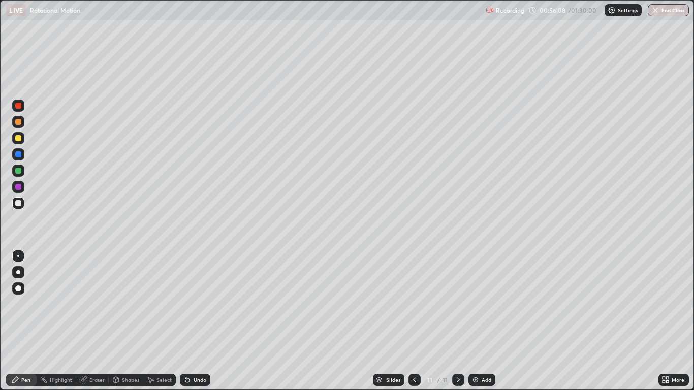
click at [192, 321] on div "Undo" at bounding box center [195, 380] width 30 height 12
click at [191, 321] on div "Undo" at bounding box center [195, 380] width 30 height 12
click at [132, 321] on div "Shapes" at bounding box center [130, 380] width 17 height 5
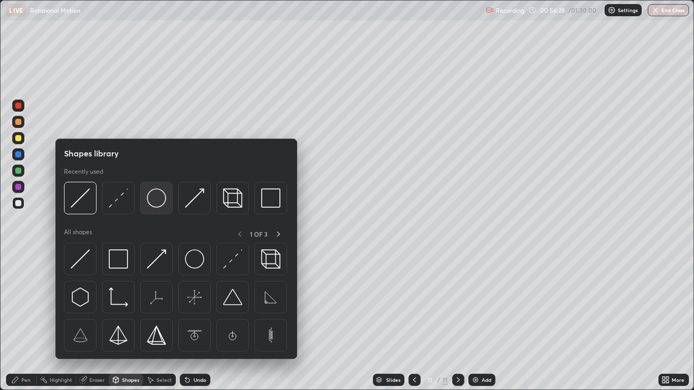
click at [152, 199] on img at bounding box center [156, 198] width 19 height 19
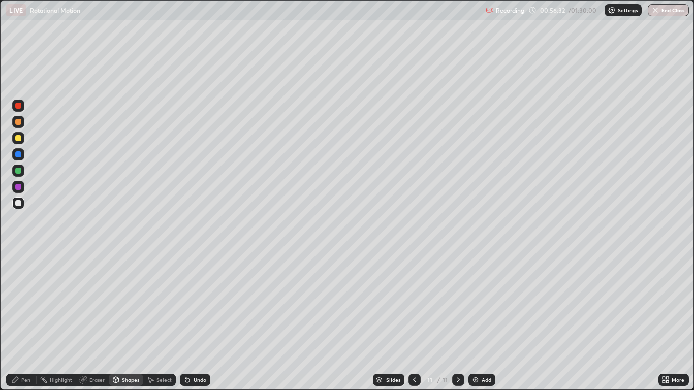
click at [133, 321] on div "Shapes" at bounding box center [130, 380] width 17 height 5
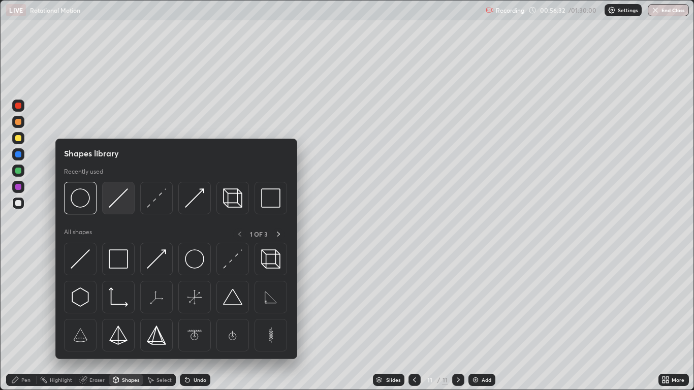
click at [115, 204] on img at bounding box center [118, 198] width 19 height 19
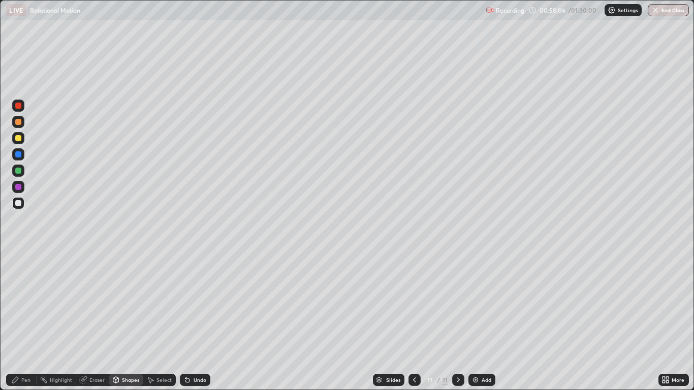
click at [18, 137] on div at bounding box center [18, 138] width 6 height 6
click at [30, 321] on div "Pen" at bounding box center [25, 380] width 9 height 5
click at [24, 206] on div at bounding box center [18, 203] width 12 height 12
click at [124, 321] on div "Shapes" at bounding box center [130, 380] width 17 height 5
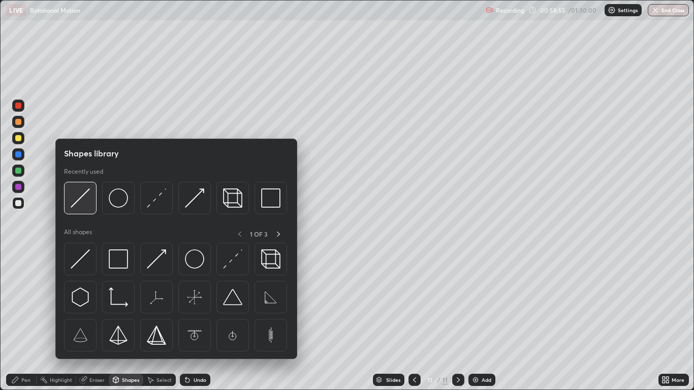
click at [77, 206] on img at bounding box center [80, 198] width 19 height 19
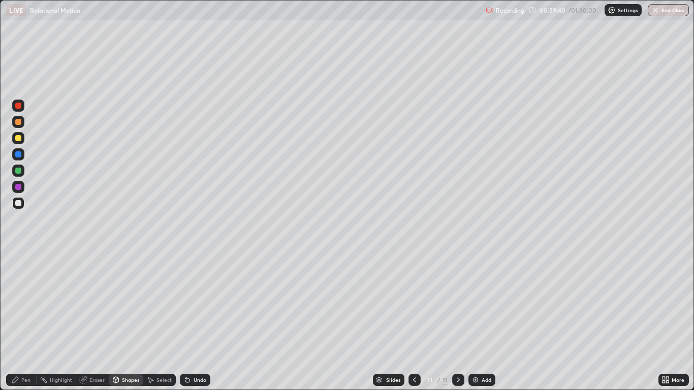
click at [199, 321] on div "Undo" at bounding box center [200, 380] width 13 height 5
click at [27, 321] on div "Pen" at bounding box center [25, 380] width 9 height 5
click at [19, 203] on div at bounding box center [18, 203] width 6 height 6
click at [473, 321] on img at bounding box center [476, 380] width 8 height 8
click at [134, 321] on div "Shapes" at bounding box center [130, 380] width 17 height 5
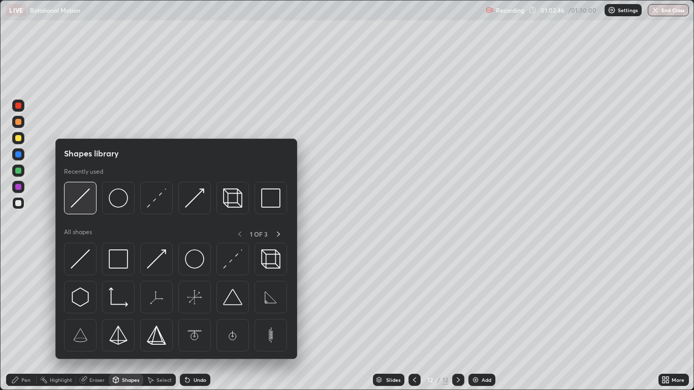
click at [75, 205] on img at bounding box center [80, 198] width 19 height 19
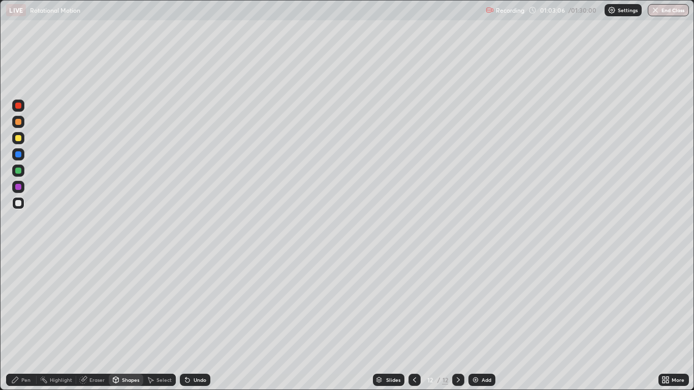
click at [25, 321] on div "Pen" at bounding box center [25, 380] width 9 height 5
click at [18, 139] on div at bounding box center [18, 138] width 6 height 6
click at [135, 321] on div "Shapes" at bounding box center [130, 380] width 17 height 5
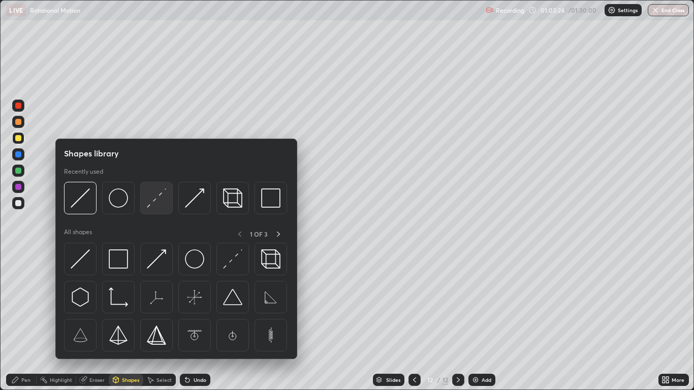
click at [146, 207] on div at bounding box center [156, 198] width 33 height 33
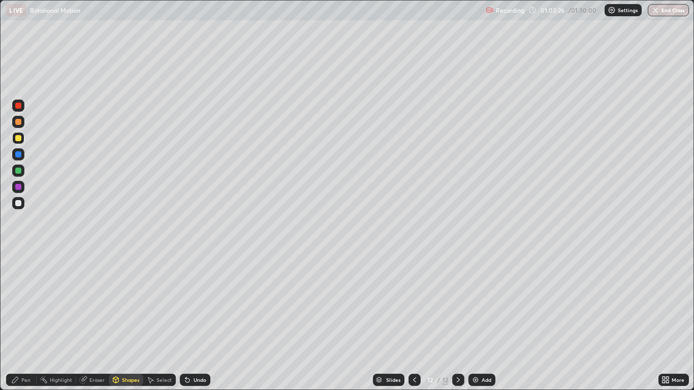
click at [19, 203] on div at bounding box center [18, 203] width 6 height 6
click at [27, 321] on div "Pen" at bounding box center [21, 380] width 30 height 12
click at [126, 321] on div "Shapes" at bounding box center [130, 380] width 17 height 5
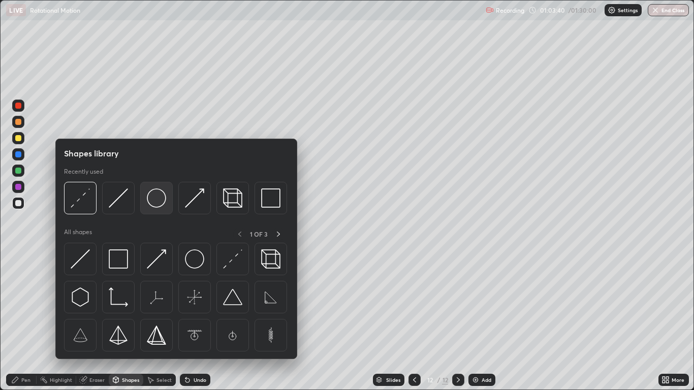
click at [156, 203] on img at bounding box center [156, 198] width 19 height 19
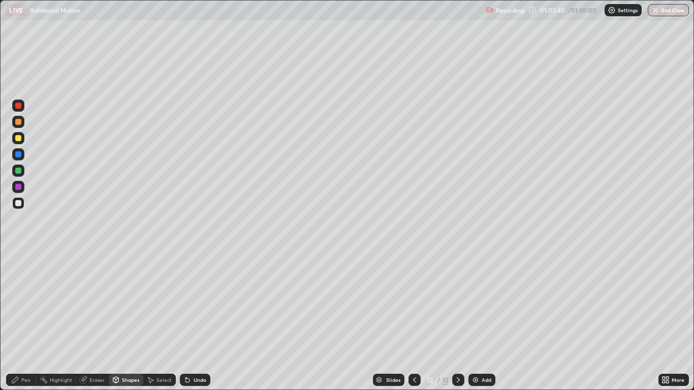
click at [20, 141] on div at bounding box center [18, 138] width 6 height 6
click at [28, 321] on div "Pen" at bounding box center [25, 380] width 9 height 5
click at [60, 321] on div "Highlight" at bounding box center [61, 380] width 22 height 5
click at [26, 321] on div "Pen" at bounding box center [25, 380] width 9 height 5
click at [21, 205] on div at bounding box center [18, 203] width 6 height 6
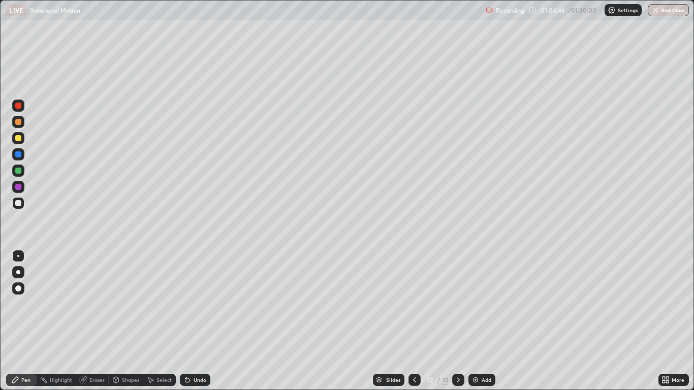
click at [19, 137] on div at bounding box center [18, 138] width 6 height 6
click at [89, 321] on div "Eraser" at bounding box center [96, 380] width 15 height 5
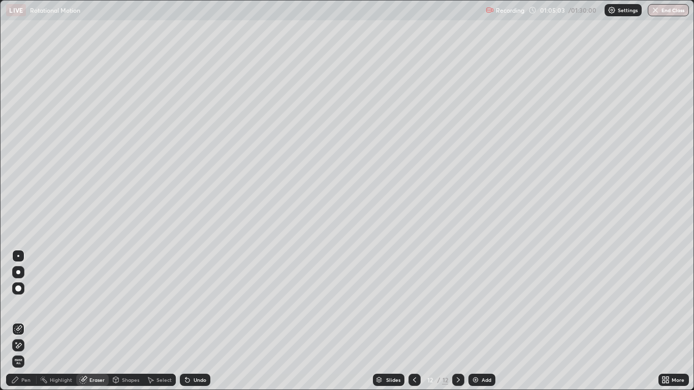
click at [30, 321] on div "Pen" at bounding box center [25, 380] width 9 height 5
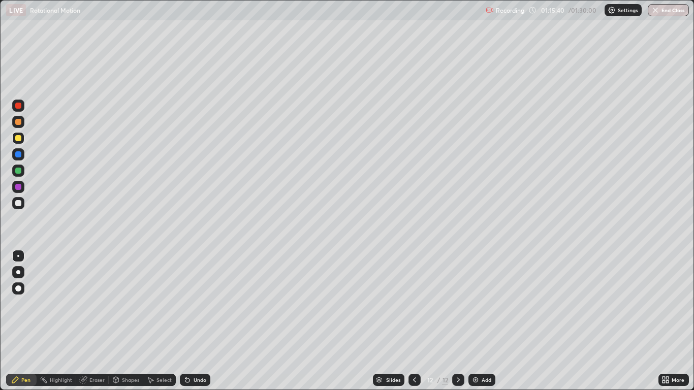
click at [122, 321] on div "Shapes" at bounding box center [130, 380] width 17 height 5
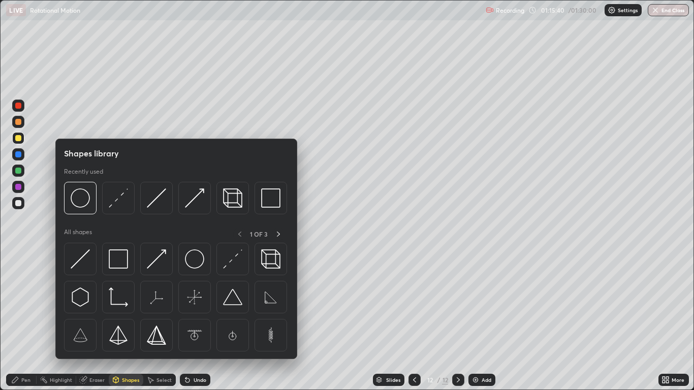
click at [113, 206] on img at bounding box center [118, 198] width 19 height 19
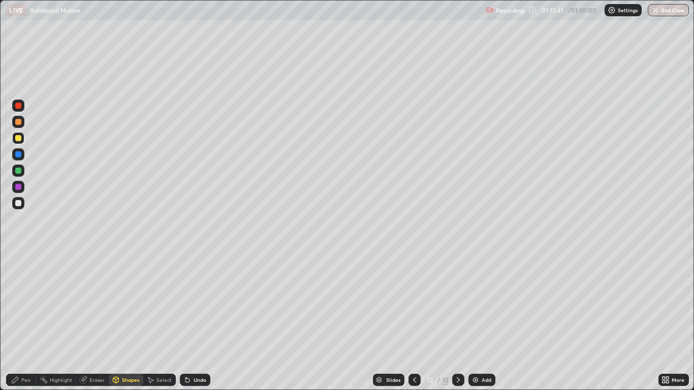
click at [17, 156] on div at bounding box center [18, 154] width 6 height 6
click at [30, 321] on div "Pen" at bounding box center [25, 380] width 9 height 5
click at [22, 204] on div at bounding box center [18, 203] width 12 height 12
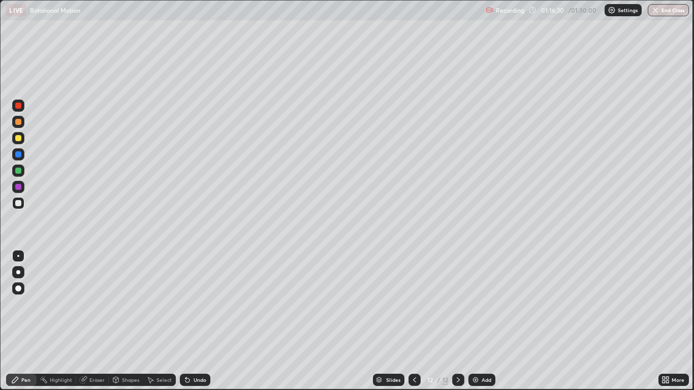
scroll to position [50442, 50138]
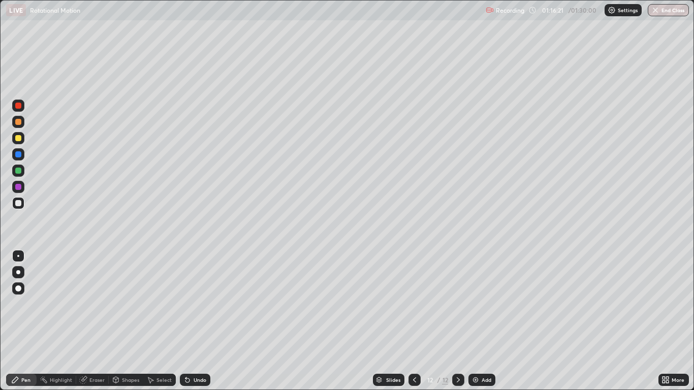
click at [128, 321] on div "Shapes" at bounding box center [130, 380] width 17 height 5
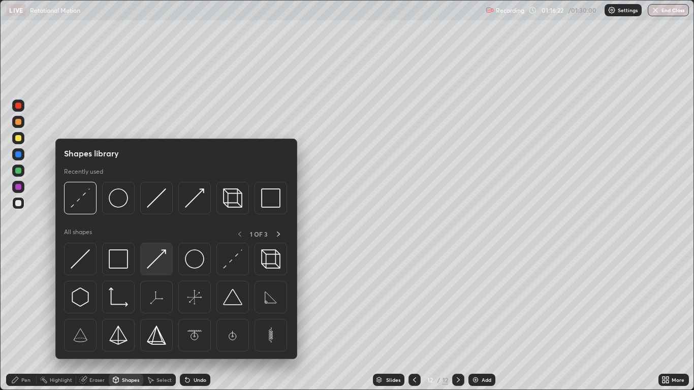
click at [159, 262] on img at bounding box center [156, 259] width 19 height 19
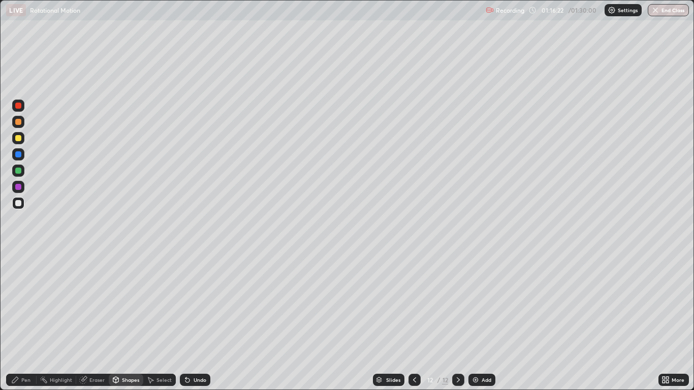
click at [18, 137] on div at bounding box center [18, 138] width 6 height 6
click at [27, 321] on div "Pen" at bounding box center [21, 380] width 30 height 12
click at [482, 321] on div "Add" at bounding box center [482, 380] width 27 height 12
click at [132, 321] on div "Shapes" at bounding box center [130, 380] width 17 height 5
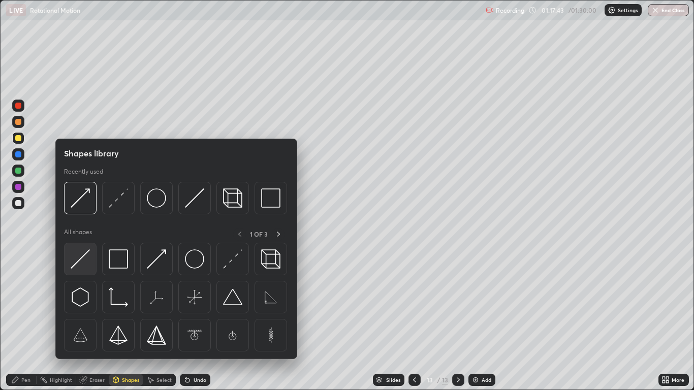
click at [82, 254] on img at bounding box center [80, 259] width 19 height 19
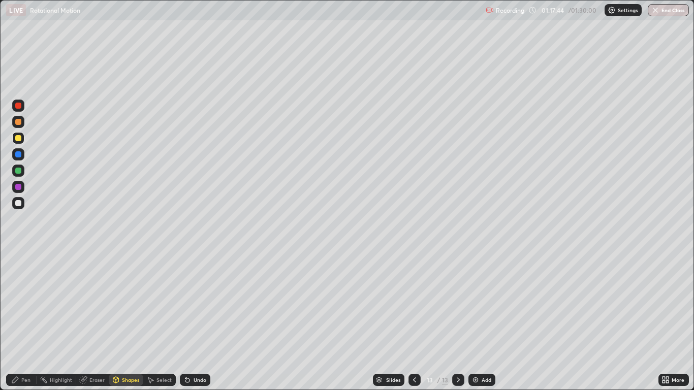
click at [21, 205] on div at bounding box center [18, 203] width 6 height 6
click at [126, 321] on div "Shapes" at bounding box center [130, 380] width 17 height 5
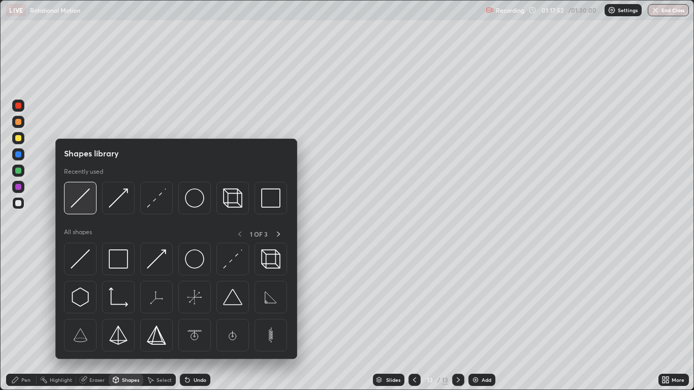
click at [80, 198] on img at bounding box center [80, 198] width 19 height 19
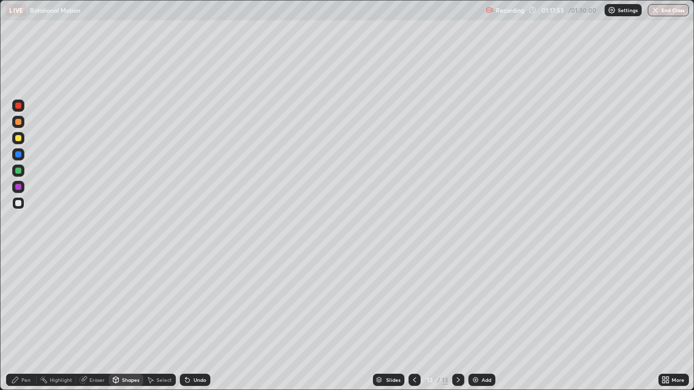
click at [21, 155] on div at bounding box center [18, 154] width 6 height 6
click at [18, 139] on div at bounding box center [18, 138] width 6 height 6
click at [121, 321] on div "Shapes" at bounding box center [126, 380] width 35 height 12
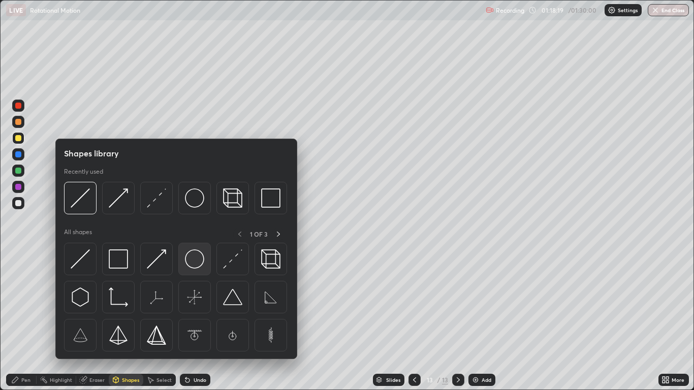
click at [187, 261] on img at bounding box center [194, 259] width 19 height 19
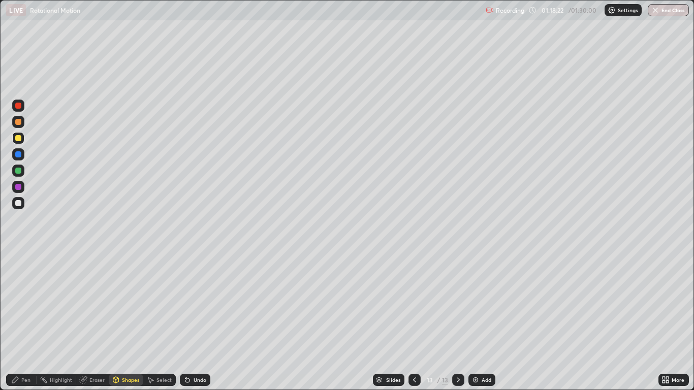
click at [130, 321] on div "Shapes" at bounding box center [126, 380] width 35 height 12
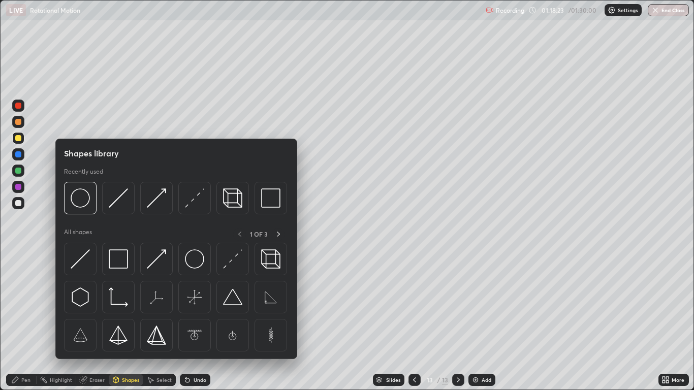
click at [151, 205] on img at bounding box center [156, 198] width 19 height 19
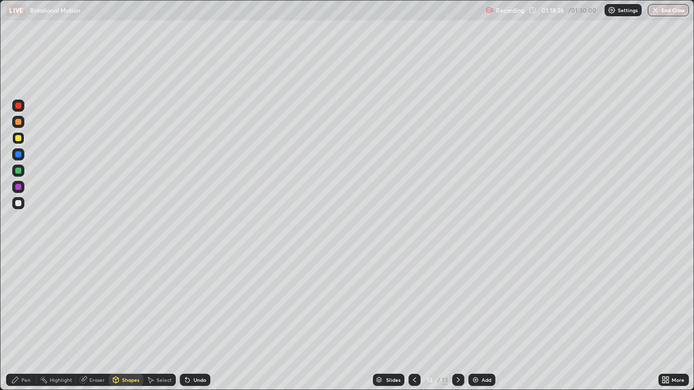
click at [28, 321] on div "Pen" at bounding box center [25, 380] width 9 height 5
click at [125, 321] on div "Shapes" at bounding box center [130, 380] width 17 height 5
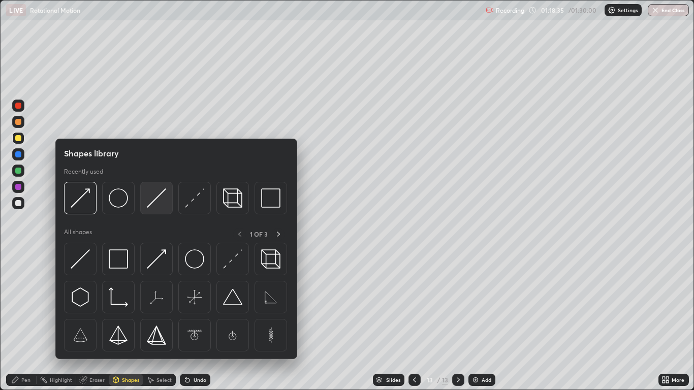
click at [151, 208] on div at bounding box center [156, 198] width 33 height 33
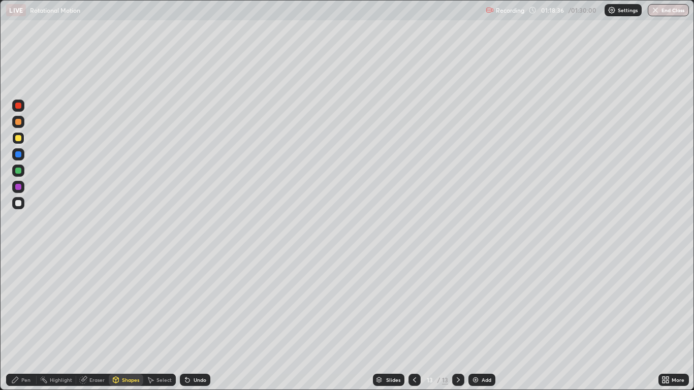
click at [22, 155] on div at bounding box center [18, 154] width 12 height 12
click at [24, 321] on div "Pen" at bounding box center [25, 380] width 9 height 5
click at [19, 274] on div at bounding box center [18, 272] width 4 height 4
click at [120, 321] on div "Shapes" at bounding box center [126, 380] width 35 height 12
click at [25, 321] on div "Pen" at bounding box center [25, 380] width 9 height 5
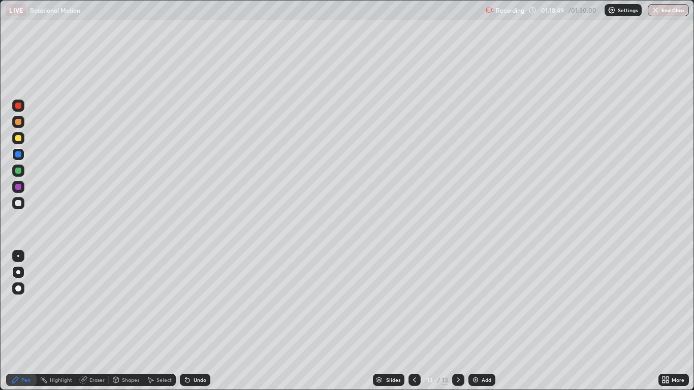
click at [18, 272] on div at bounding box center [18, 272] width 4 height 4
click at [122, 321] on div "Shapes" at bounding box center [130, 380] width 17 height 5
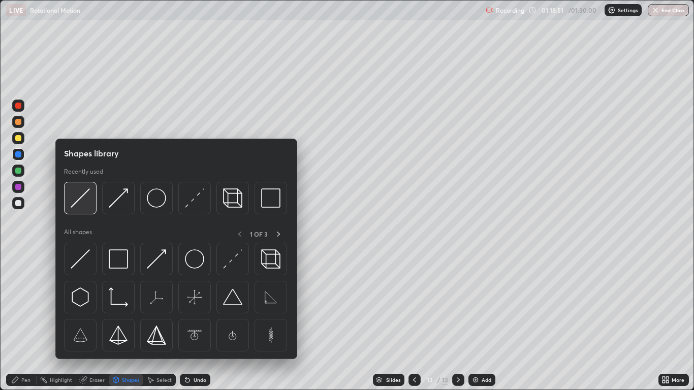
click at [77, 202] on img at bounding box center [80, 198] width 19 height 19
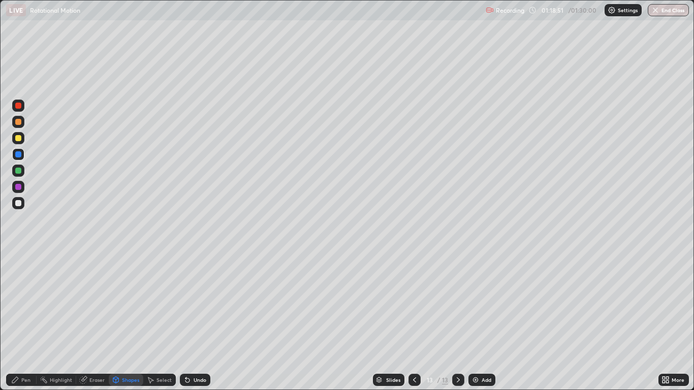
click at [13, 139] on div at bounding box center [18, 138] width 12 height 12
click at [18, 321] on icon at bounding box center [15, 380] width 8 height 8
click at [18, 256] on div at bounding box center [18, 256] width 2 height 2
click at [21, 203] on div at bounding box center [18, 203] width 6 height 6
click at [18, 272] on div at bounding box center [18, 272] width 4 height 4
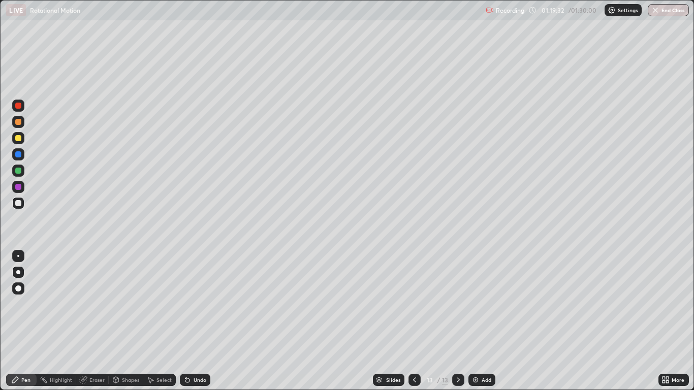
click at [21, 140] on div at bounding box center [18, 138] width 6 height 6
click at [129, 321] on div "Shapes" at bounding box center [130, 380] width 17 height 5
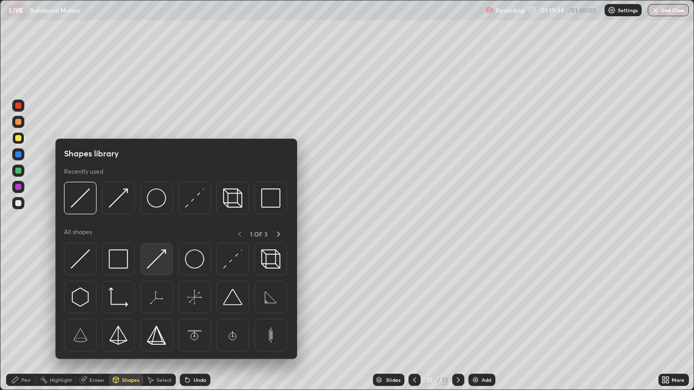
click at [152, 264] on img at bounding box center [156, 259] width 19 height 19
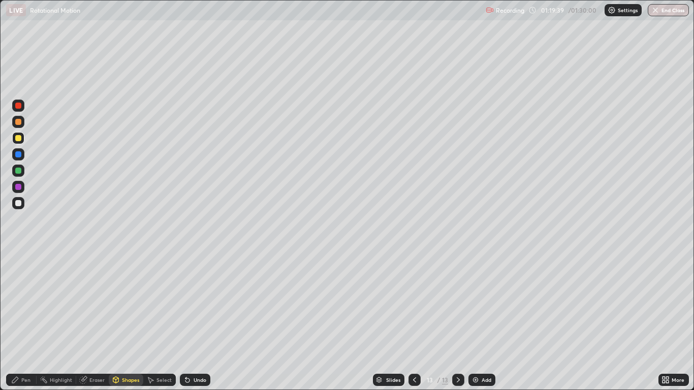
click at [24, 321] on div "Pen" at bounding box center [25, 380] width 9 height 5
click at [18, 256] on div at bounding box center [18, 256] width 2 height 2
click at [17, 156] on div at bounding box center [18, 154] width 6 height 6
click at [18, 204] on div at bounding box center [18, 203] width 6 height 6
click at [415, 321] on div at bounding box center [415, 380] width 12 height 12
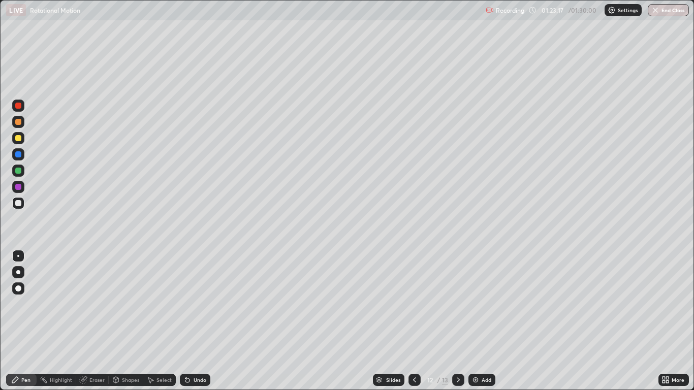
click at [462, 321] on div at bounding box center [458, 380] width 12 height 12
click at [414, 321] on icon at bounding box center [415, 380] width 8 height 8
click at [457, 321] on icon at bounding box center [458, 380] width 8 height 8
click at [661, 14] on button "End Class" at bounding box center [669, 10] width 40 height 12
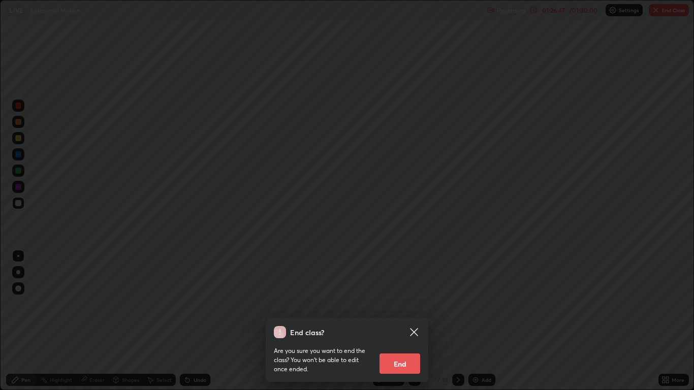
click at [403, 321] on button "End" at bounding box center [400, 364] width 41 height 20
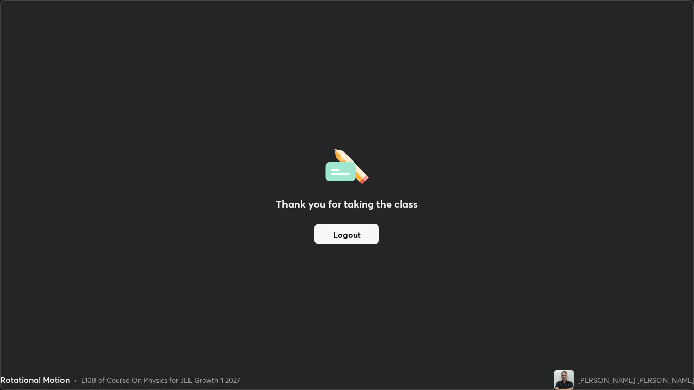
click at [362, 239] on button "Logout" at bounding box center [347, 234] width 65 height 20
